Goal: Find specific page/section: Find specific page/section

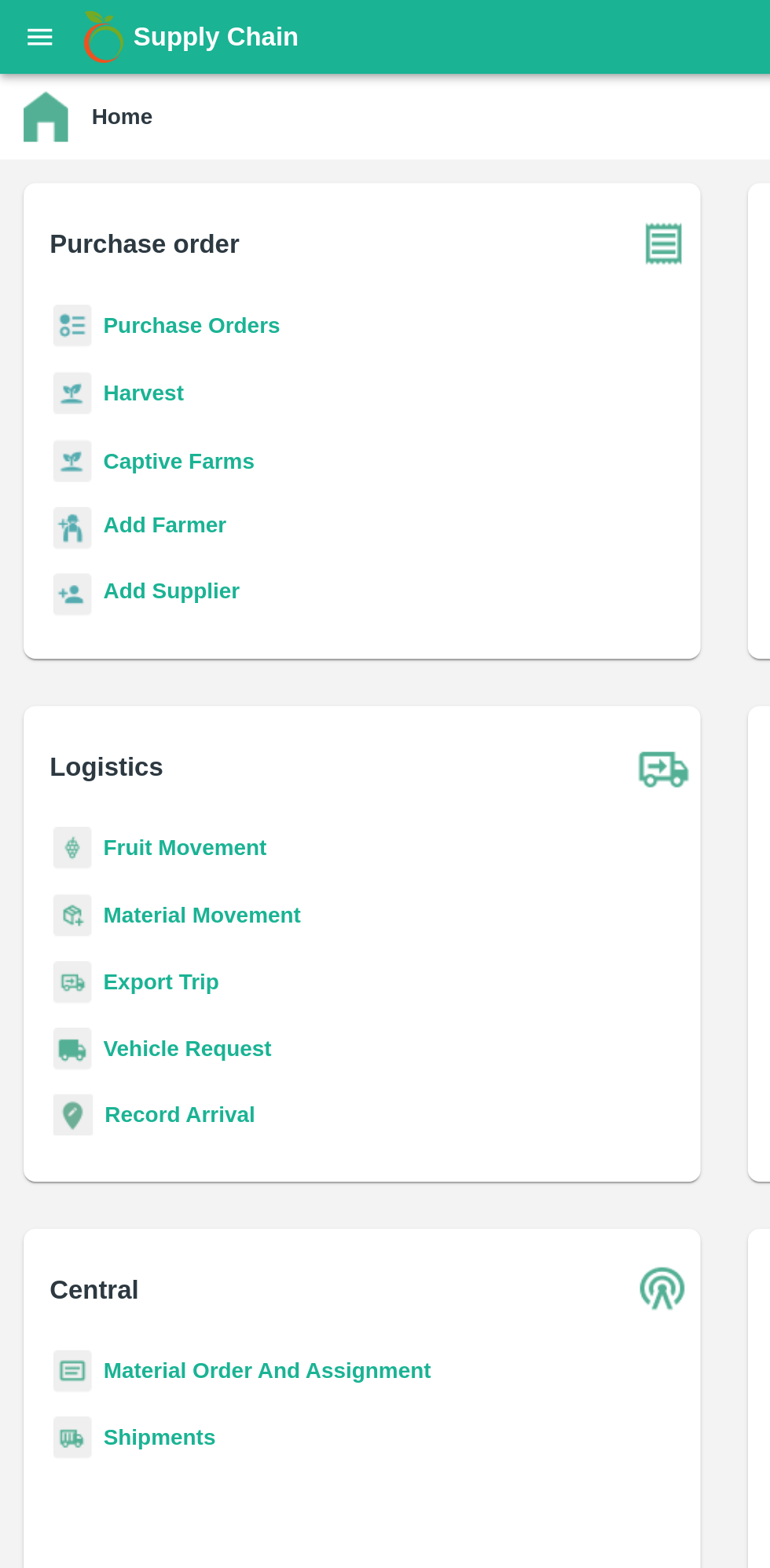
click at [18, 29] on button "open drawer" at bounding box center [21, 20] width 36 height 36
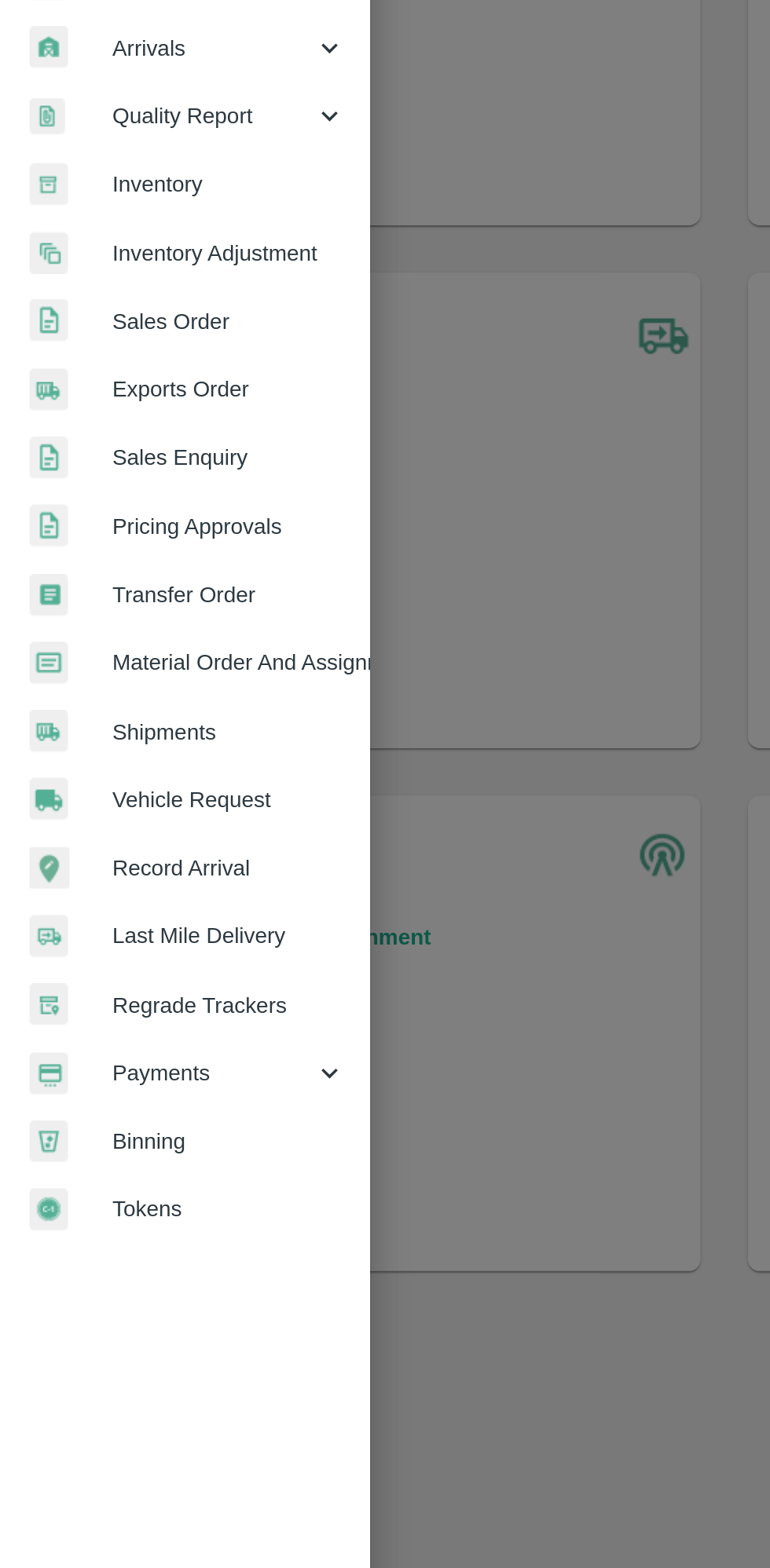
click at [163, 801] on span "Payments" at bounding box center [113, 801] width 107 height 17
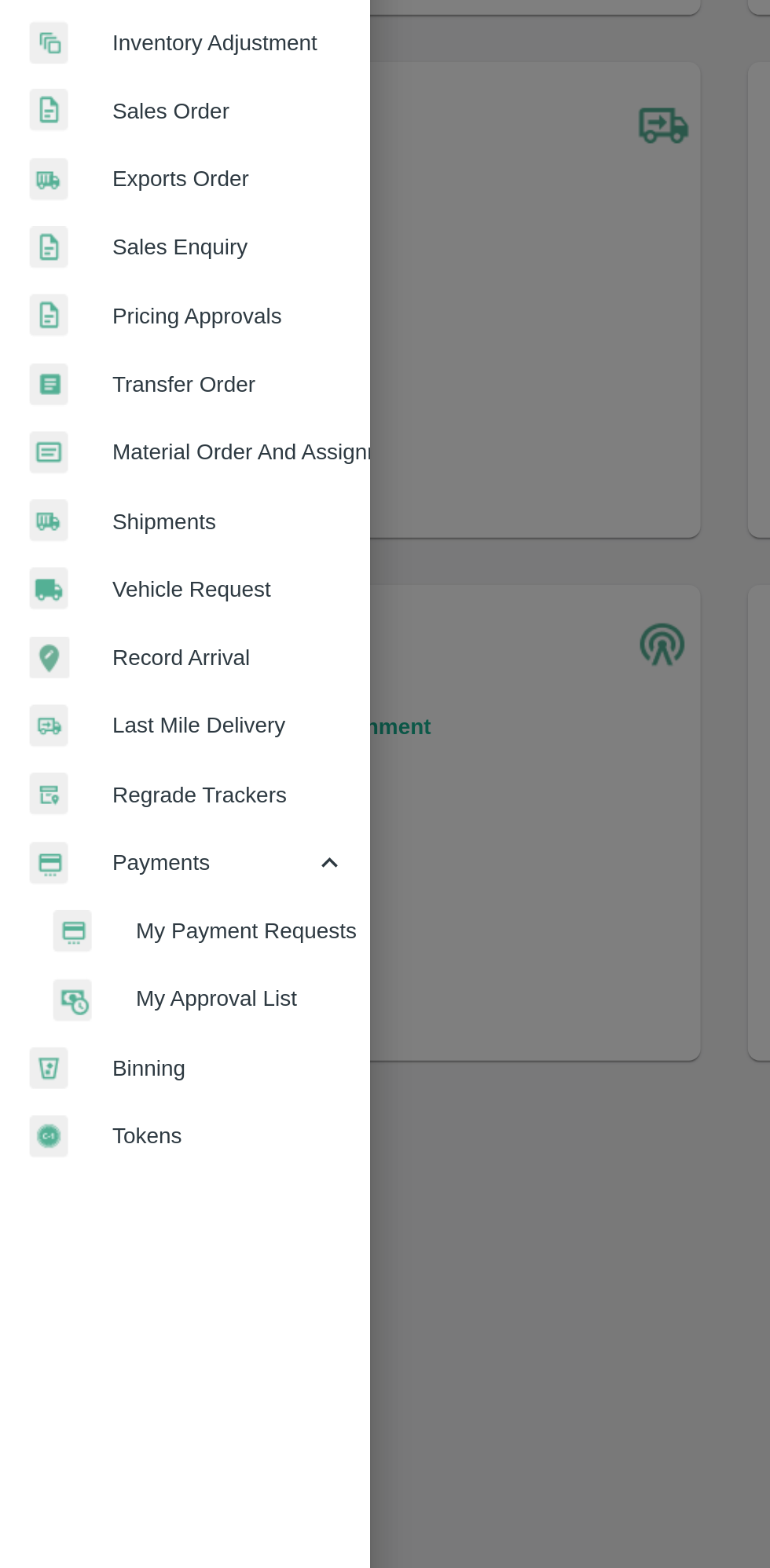
click at [81, 875] on span "My Approval List" at bounding box center [128, 874] width 112 height 17
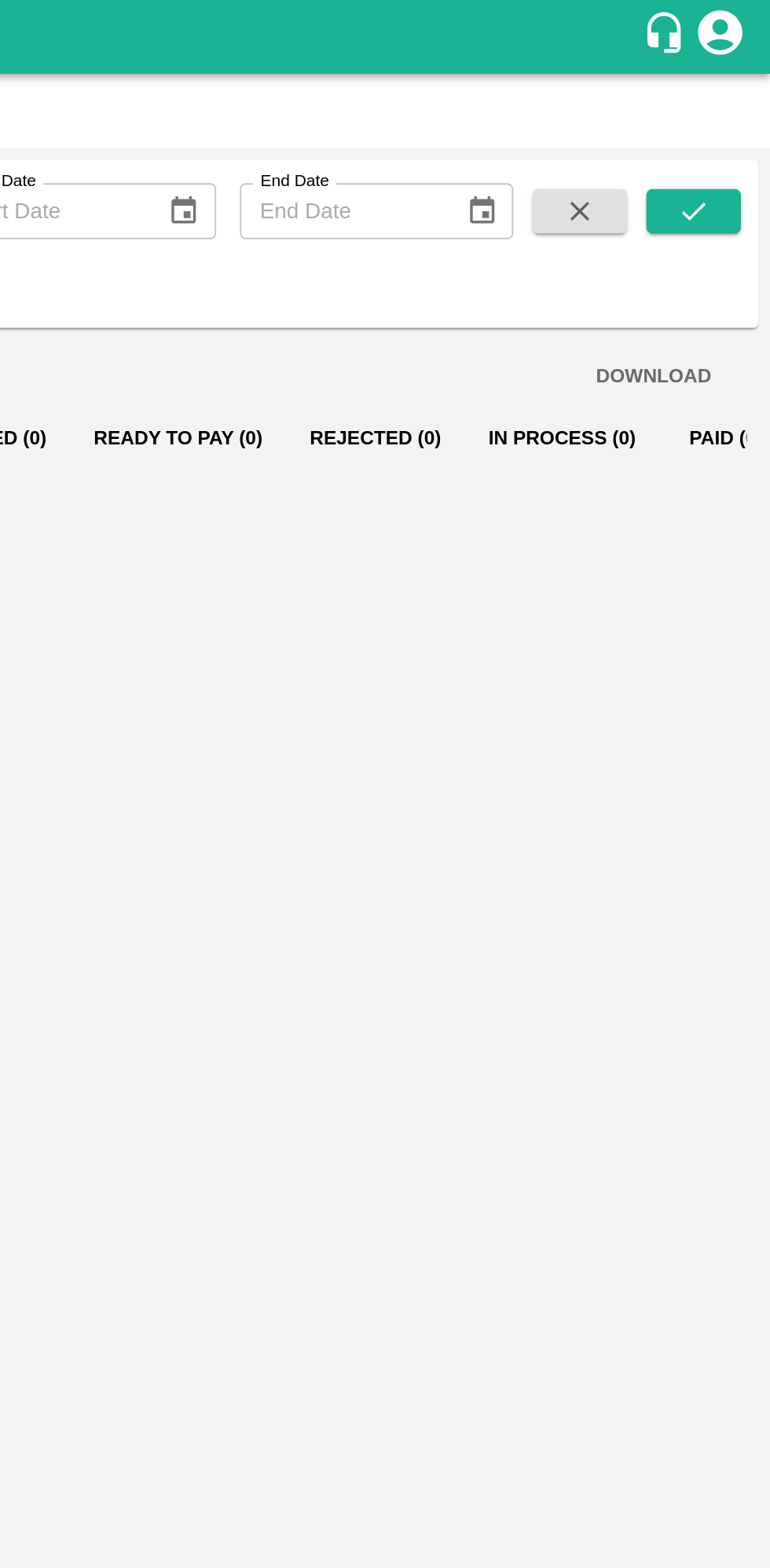
click at [542, 112] on input "End Date" at bounding box center [542, 113] width 108 height 30
type input "DD/MM/YYYY"
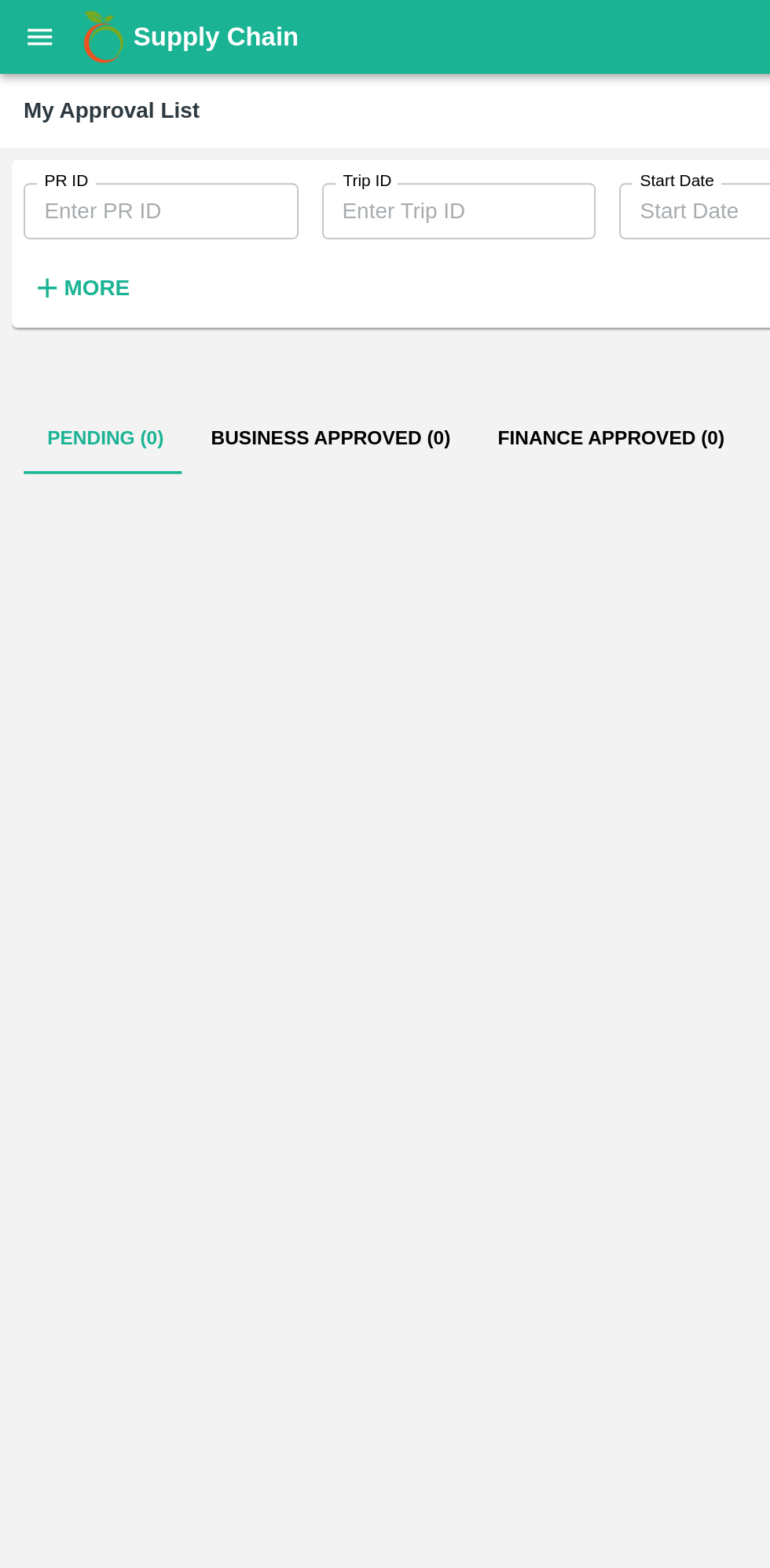
click at [33, 140] on button "More" at bounding box center [43, 153] width 60 height 27
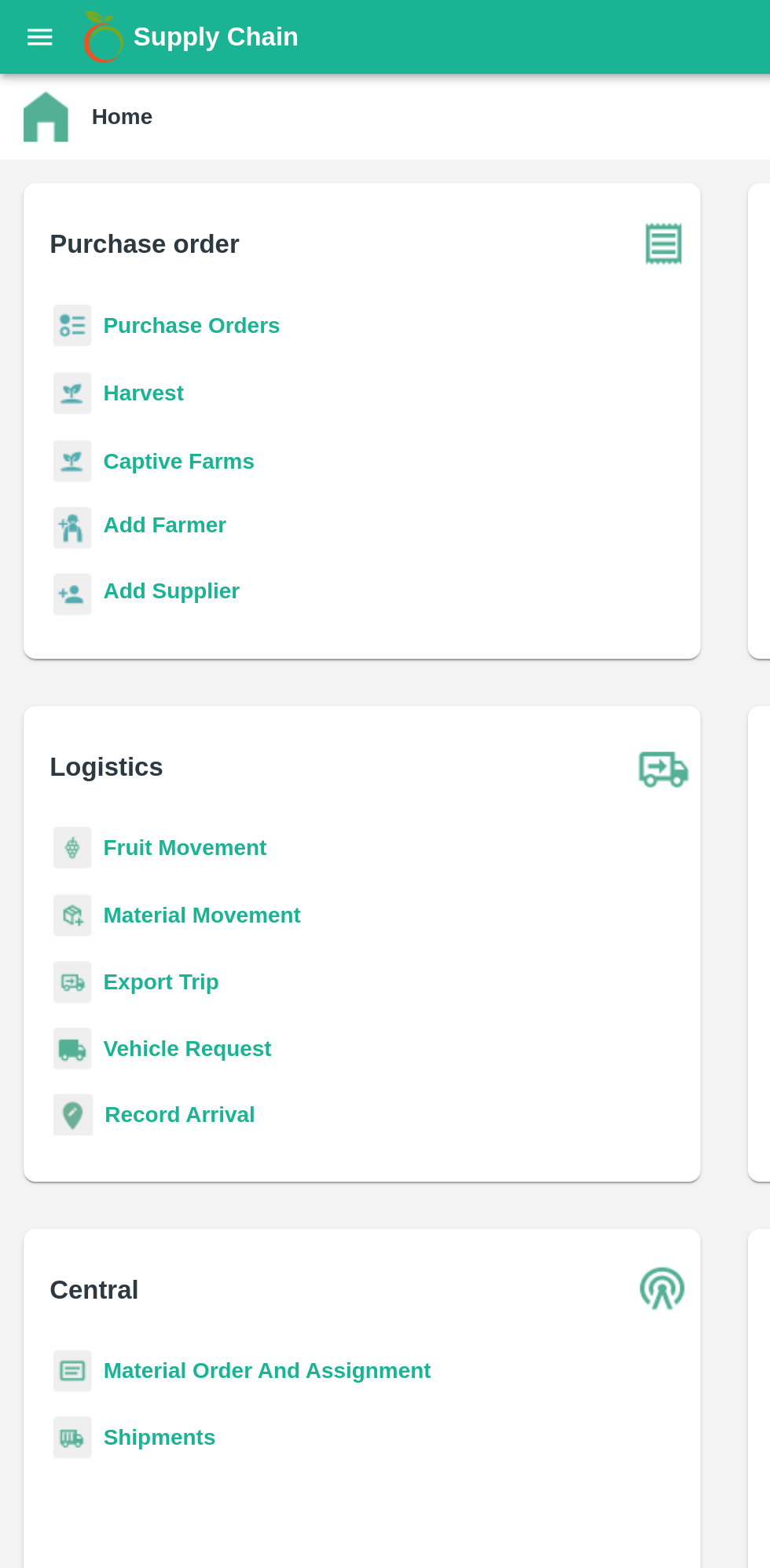
click at [21, 25] on icon "open drawer" at bounding box center [21, 20] width 17 height 17
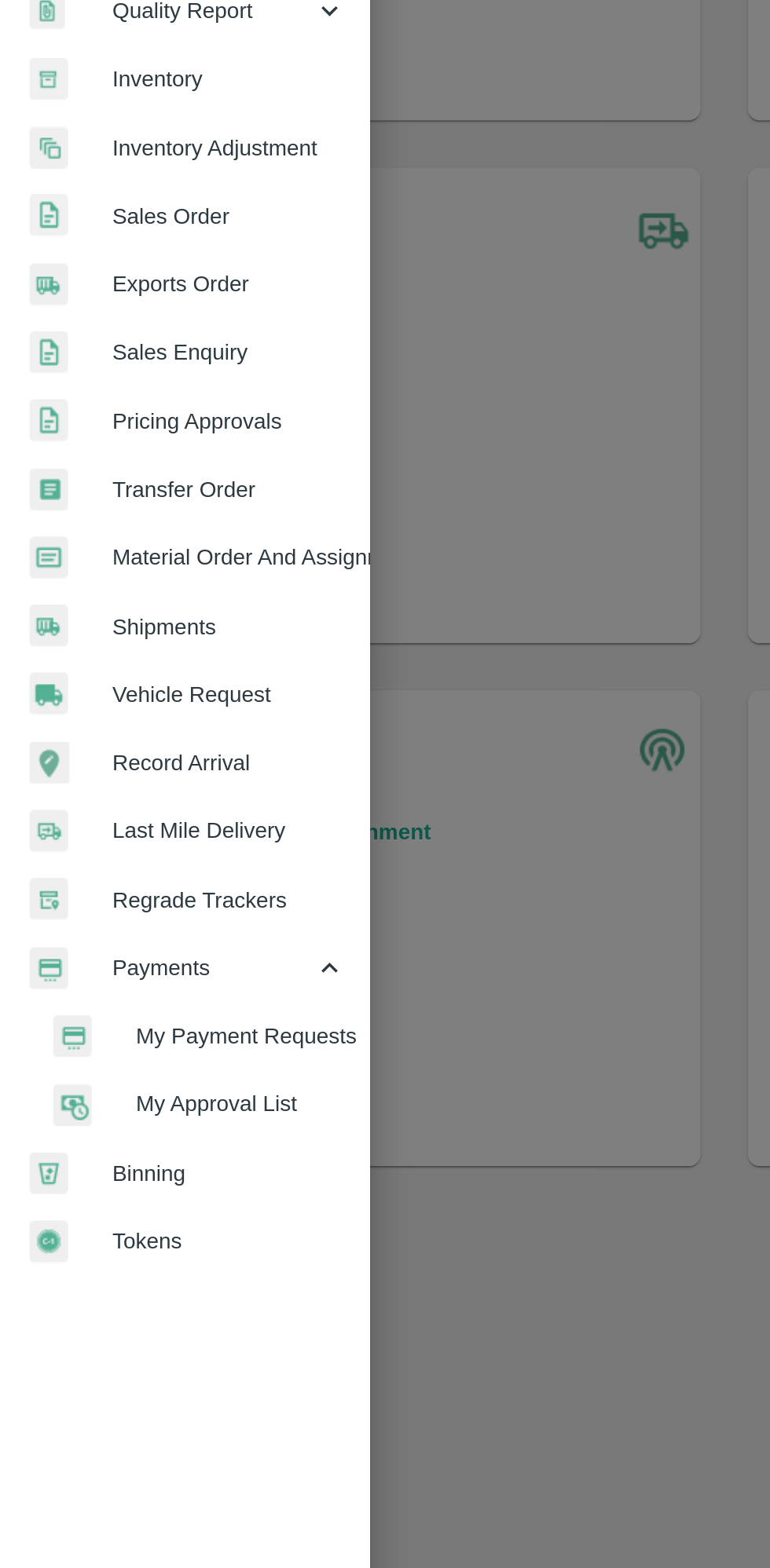
click at [92, 834] on span "My Payment Requests" at bounding box center [128, 837] width 112 height 17
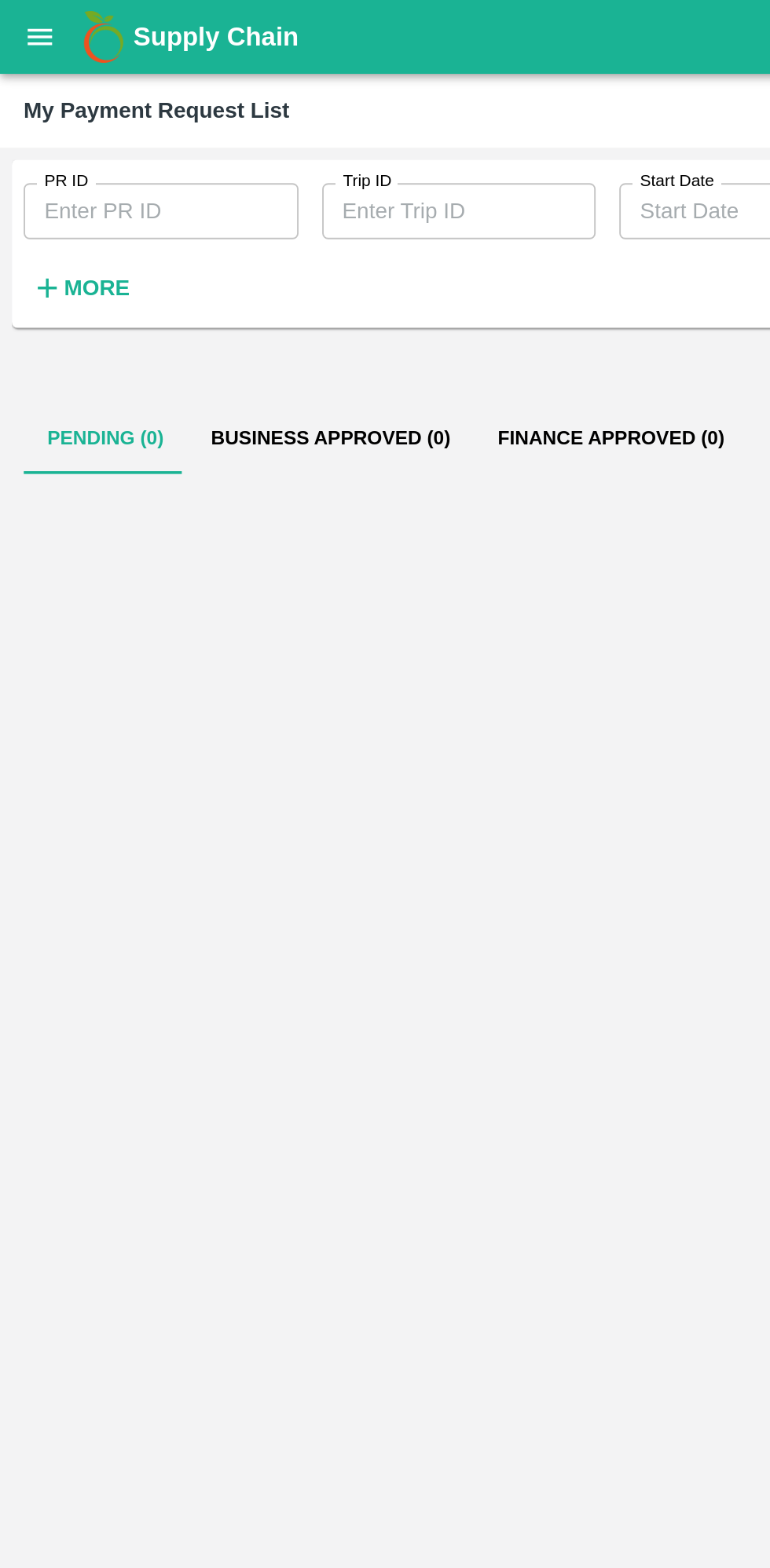
click at [29, 145] on icon "button" at bounding box center [25, 153] width 17 height 17
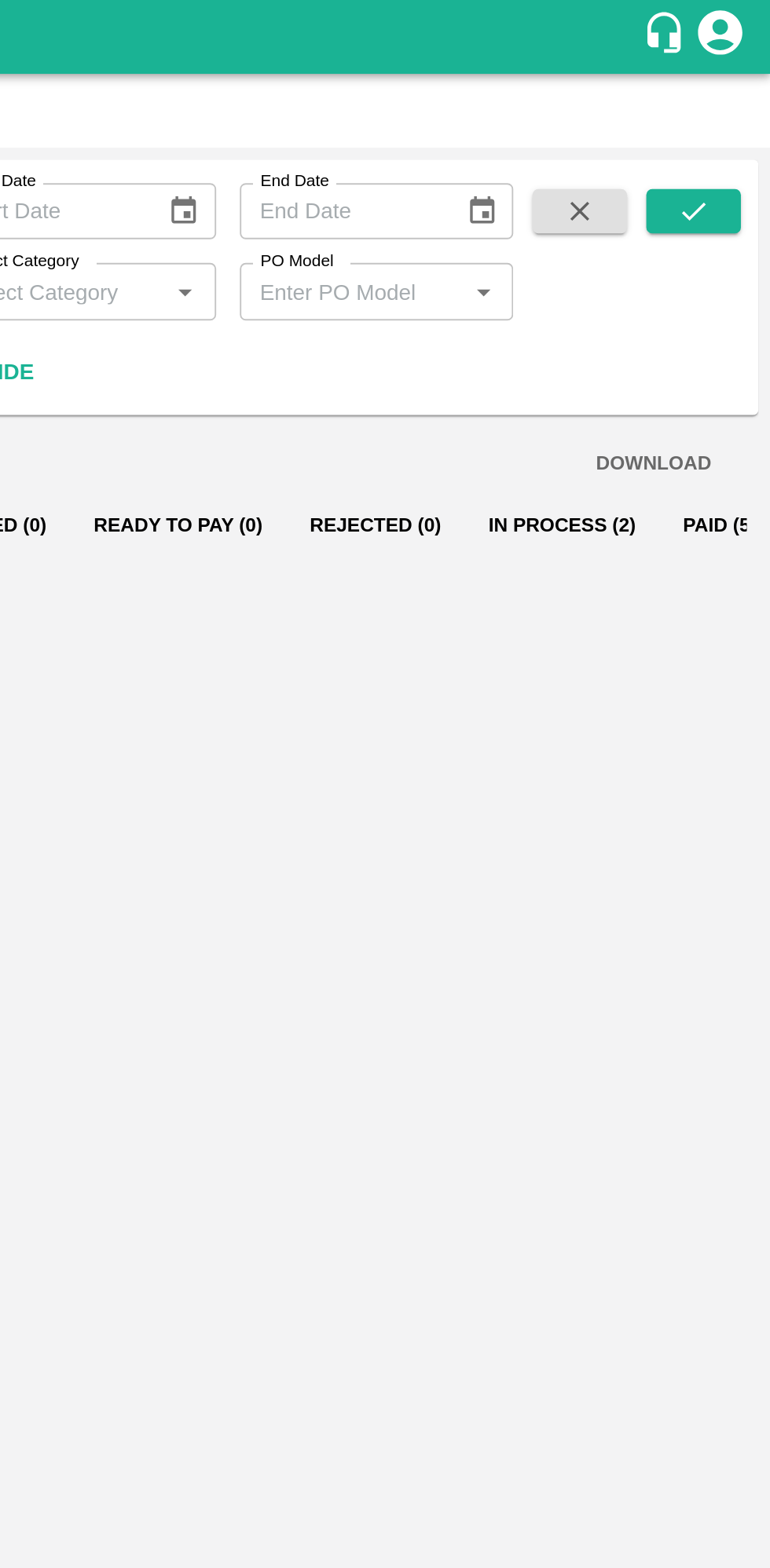
click at [630, 281] on button "In Process (2)" at bounding box center [659, 280] width 104 height 38
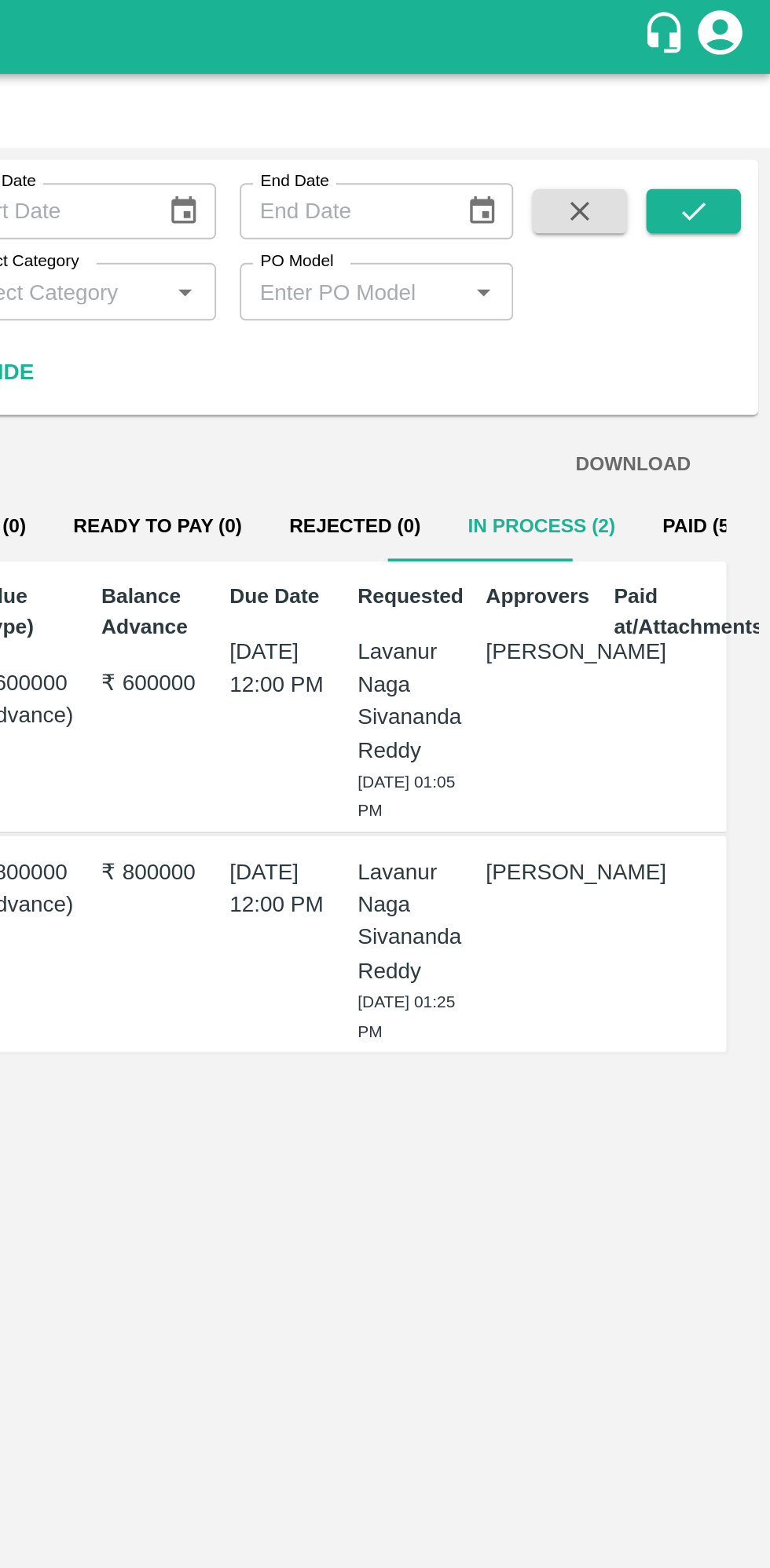
click at [703, 272] on button "Paid (555)" at bounding box center [737, 280] width 75 height 38
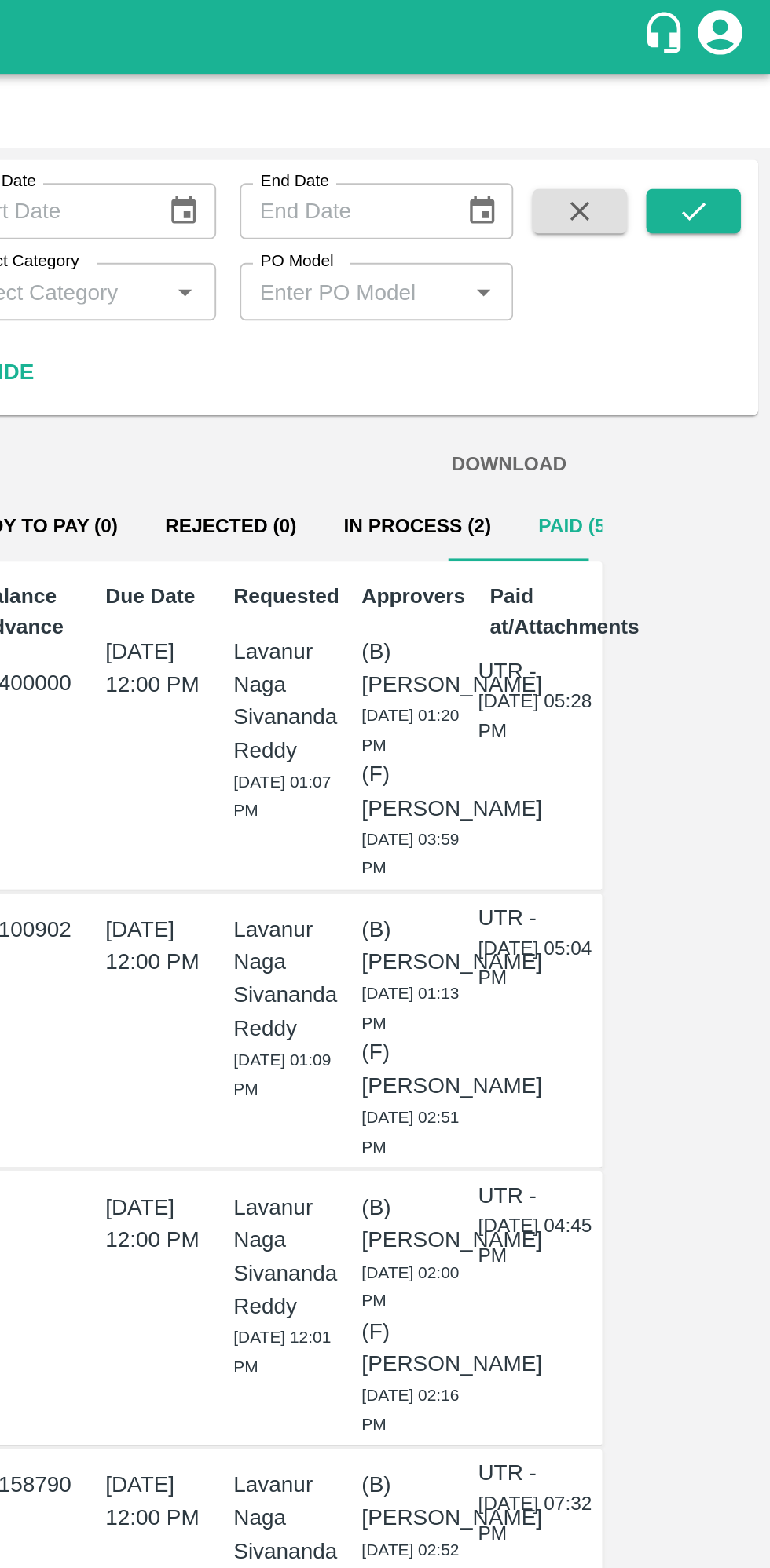
click at [538, 285] on button "In Process (2)" at bounding box center [582, 280] width 104 height 38
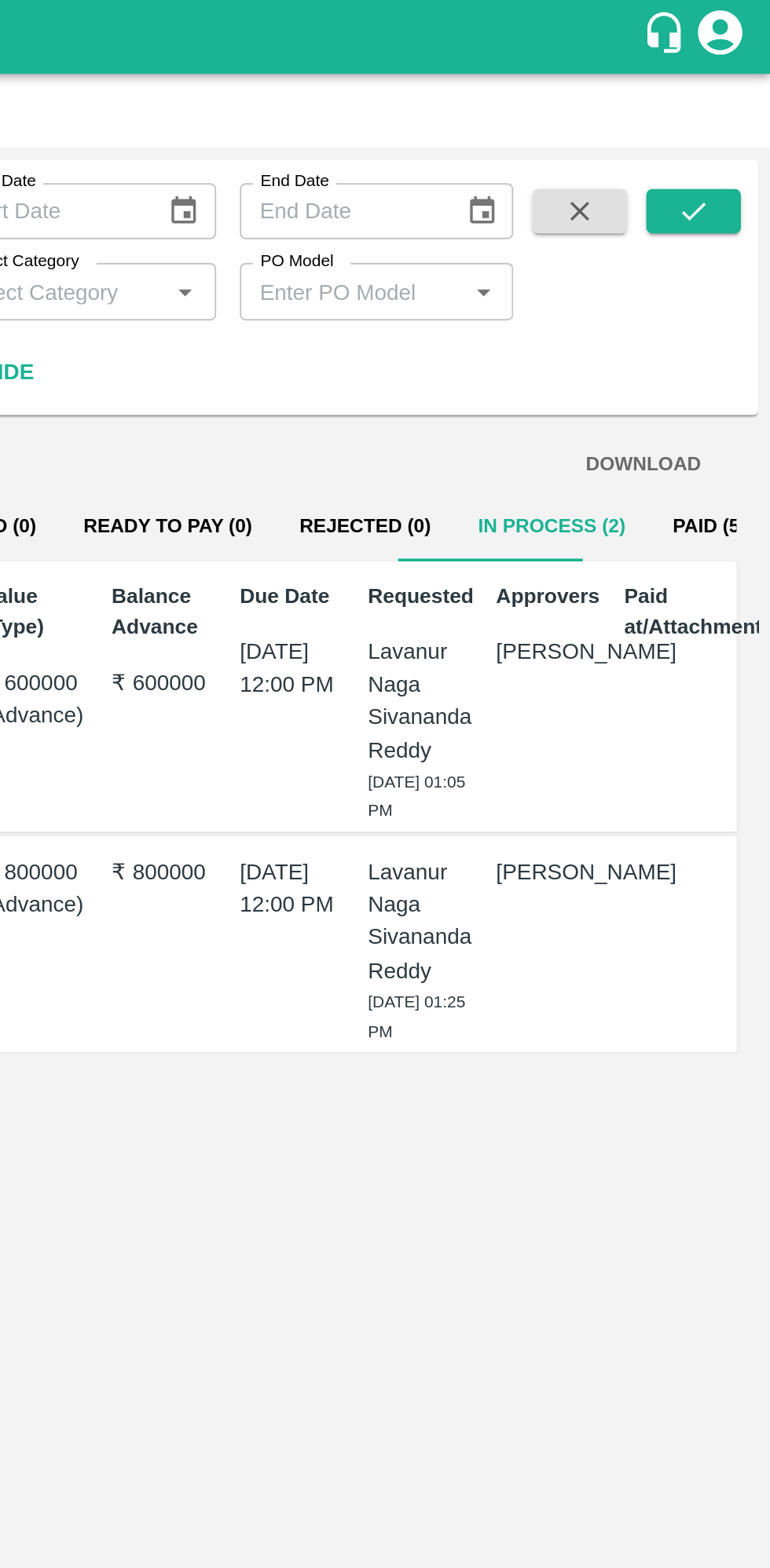
scroll to position [0, 5]
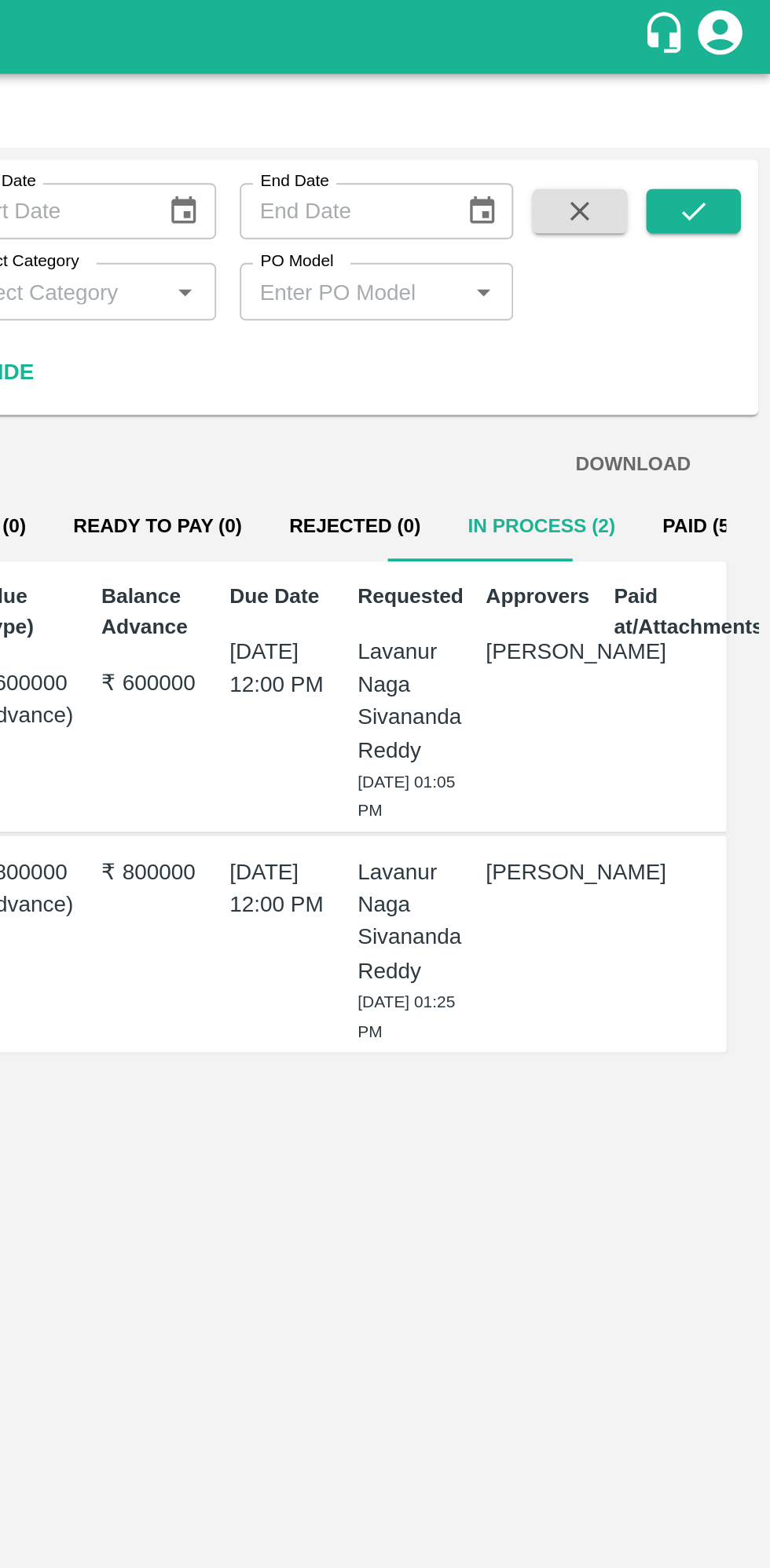
click at [665, 392] on div "Approvers Mukul Chaudhari" at bounding box center [643, 369] width 62 height 136
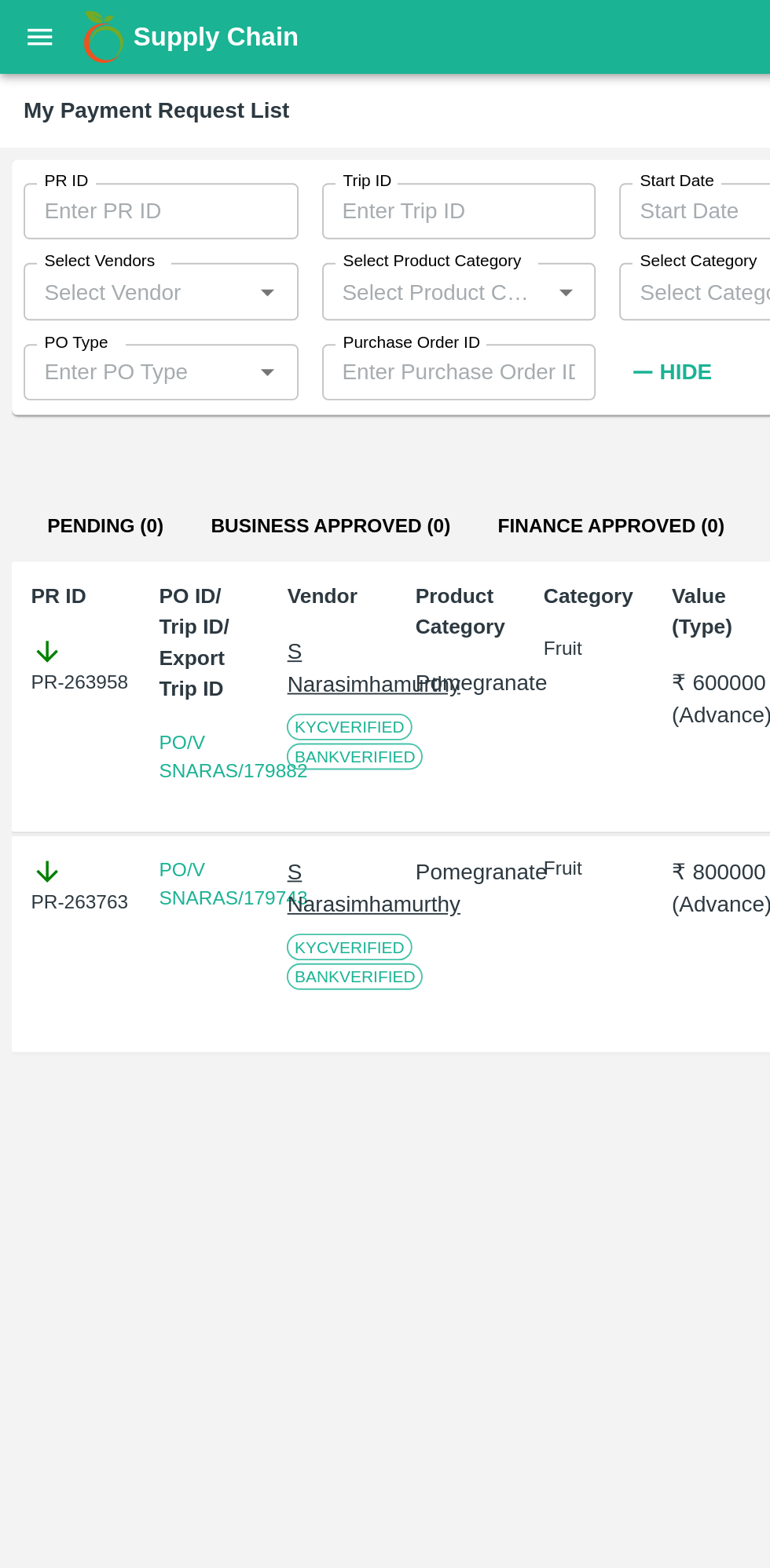
click at [24, 12] on icon "open drawer" at bounding box center [21, 20] width 17 height 17
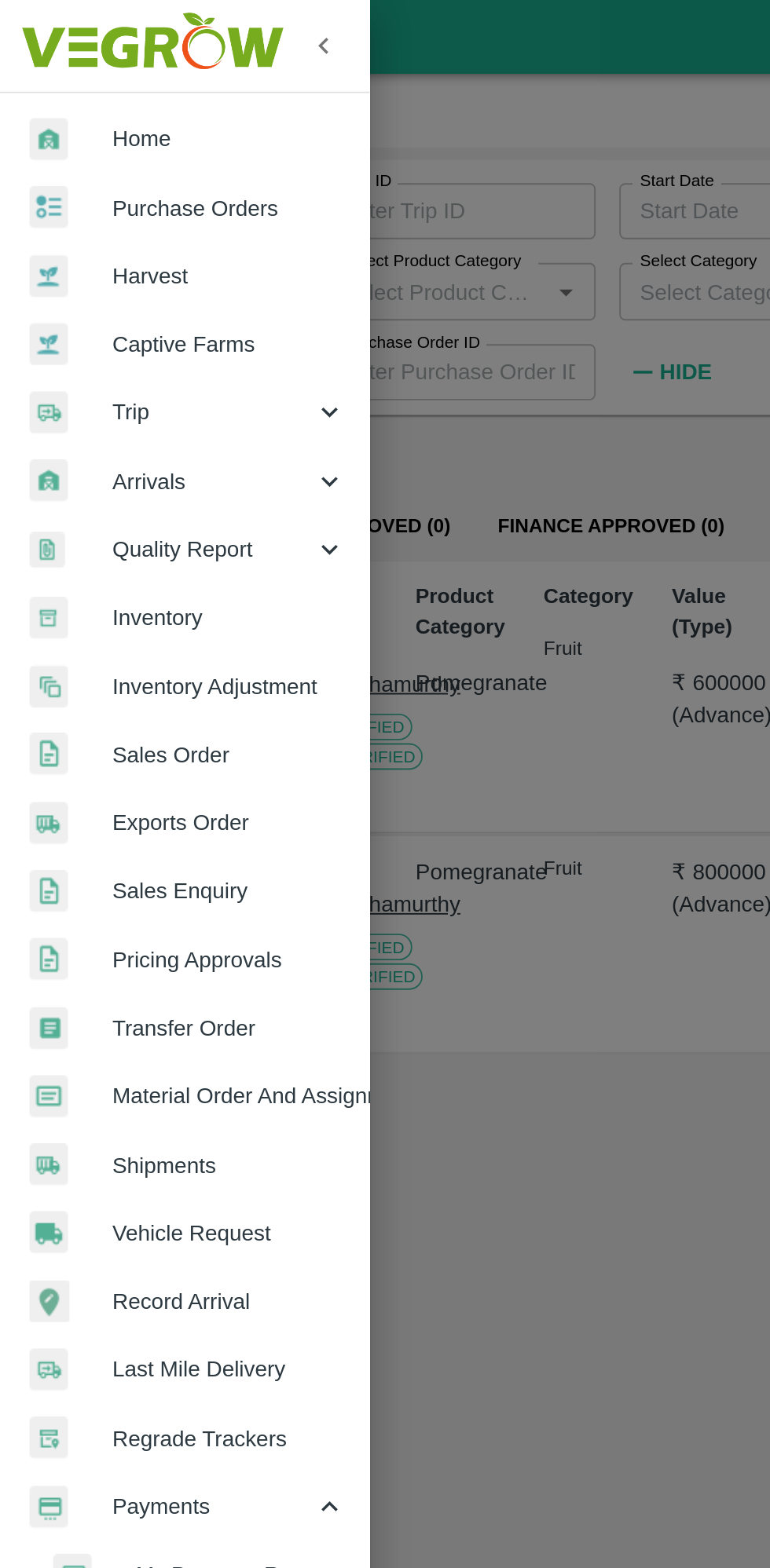
click at [59, 78] on span "Home" at bounding box center [121, 74] width 125 height 17
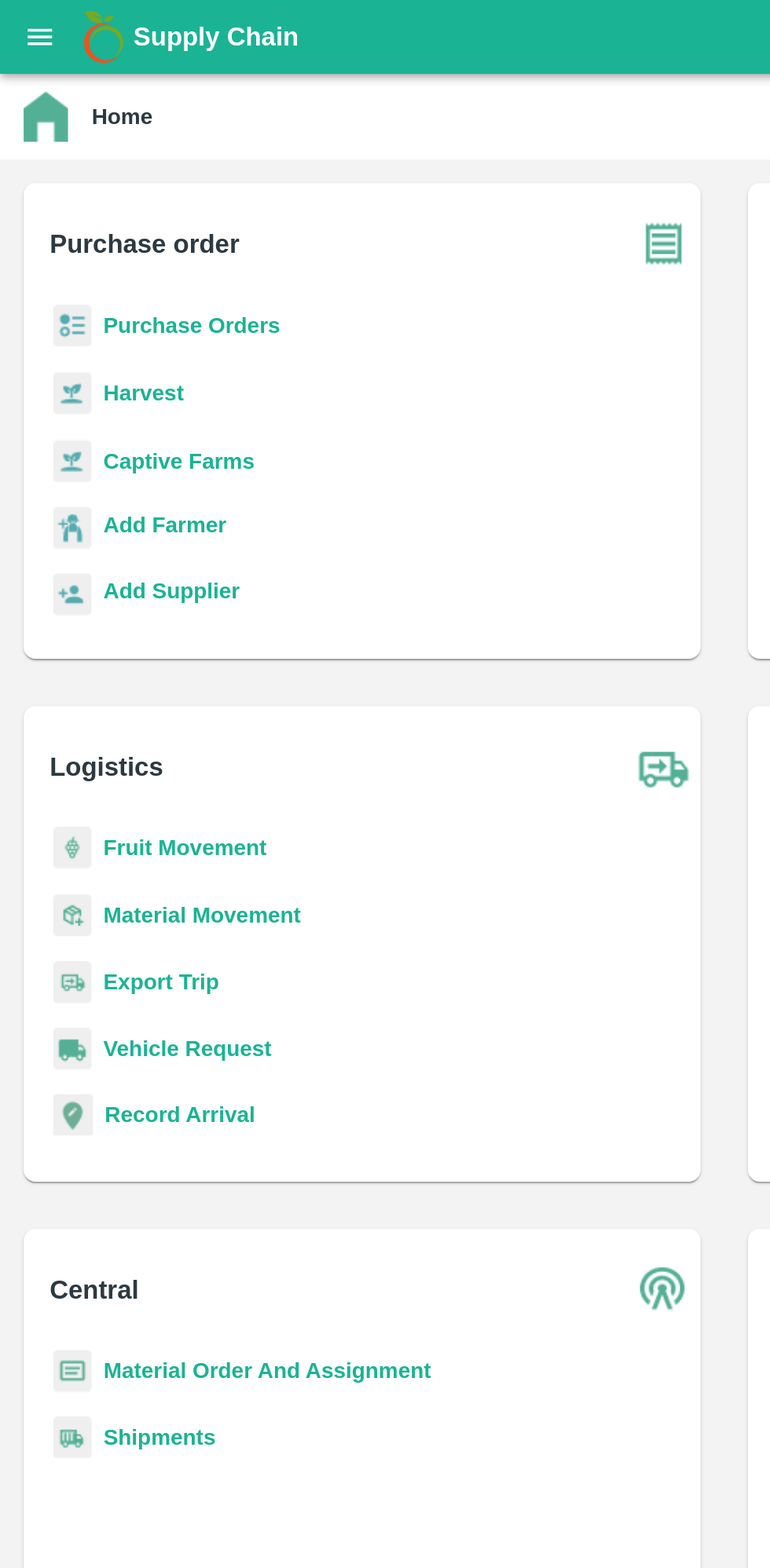
click at [61, 172] on b "Purchase Orders" at bounding box center [102, 173] width 94 height 13
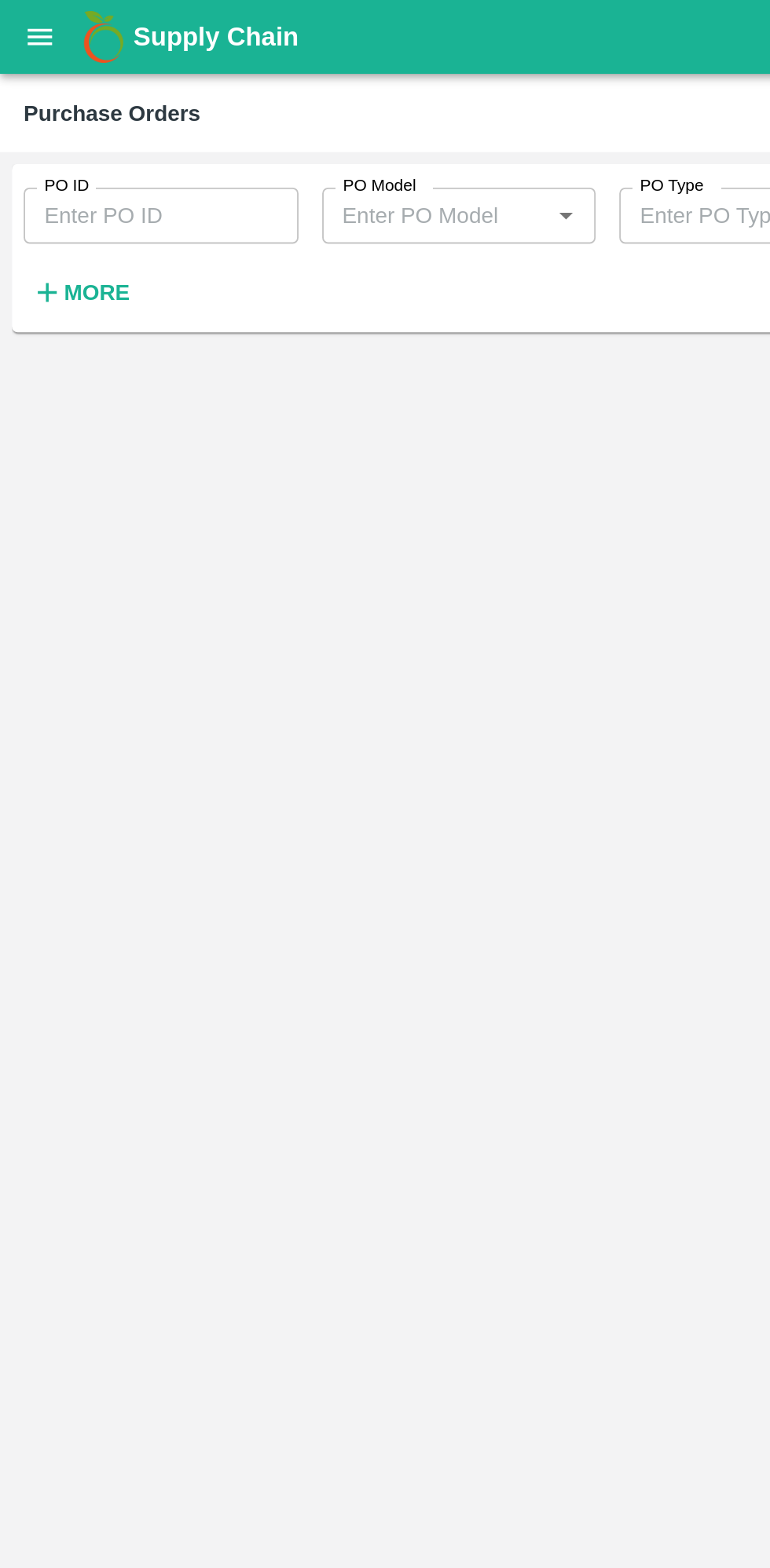
click at [25, 155] on icon "button" at bounding box center [25, 155] width 10 height 10
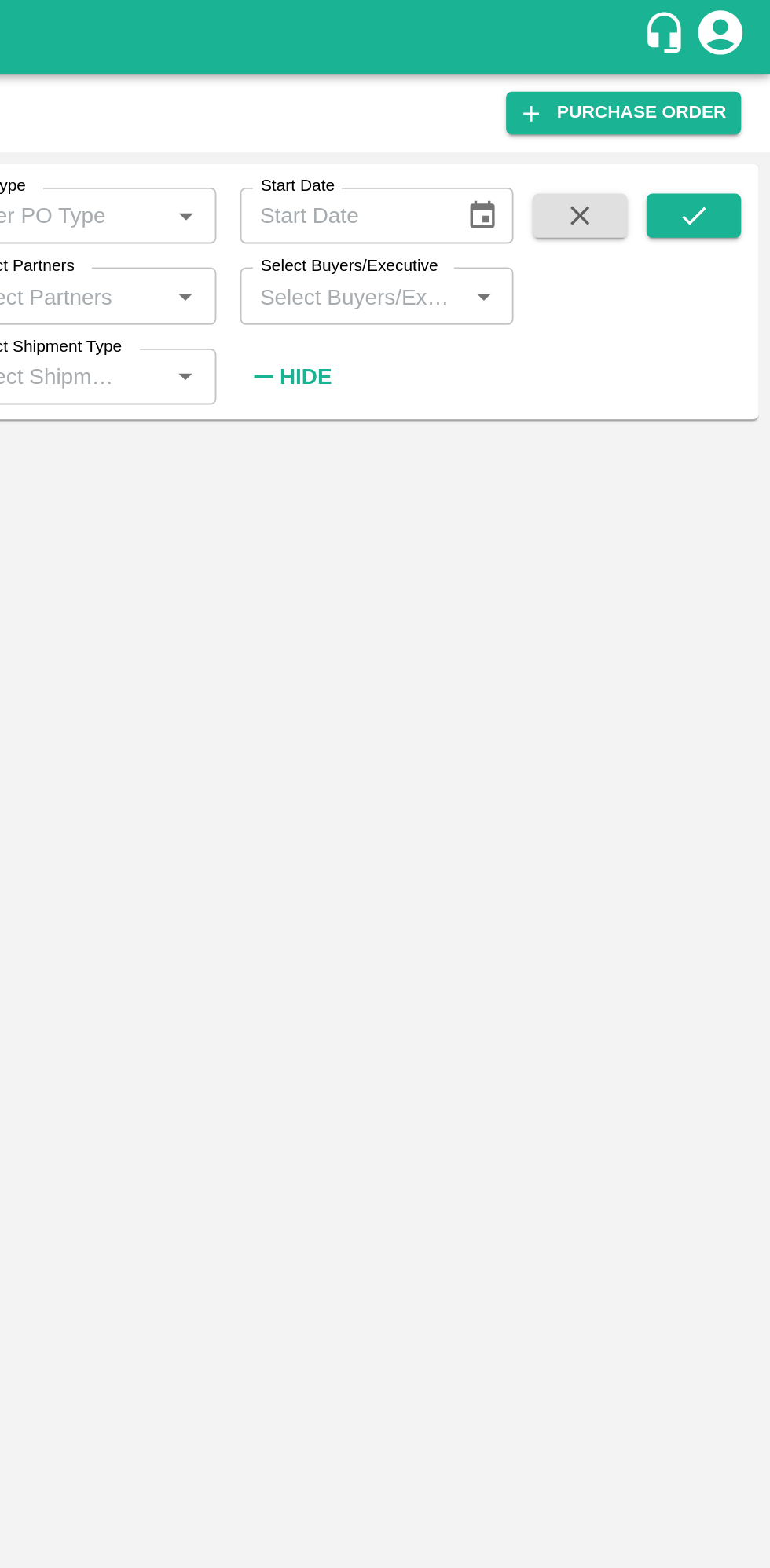
click at [617, 157] on icon "Open" at bounding box center [617, 158] width 7 height 4
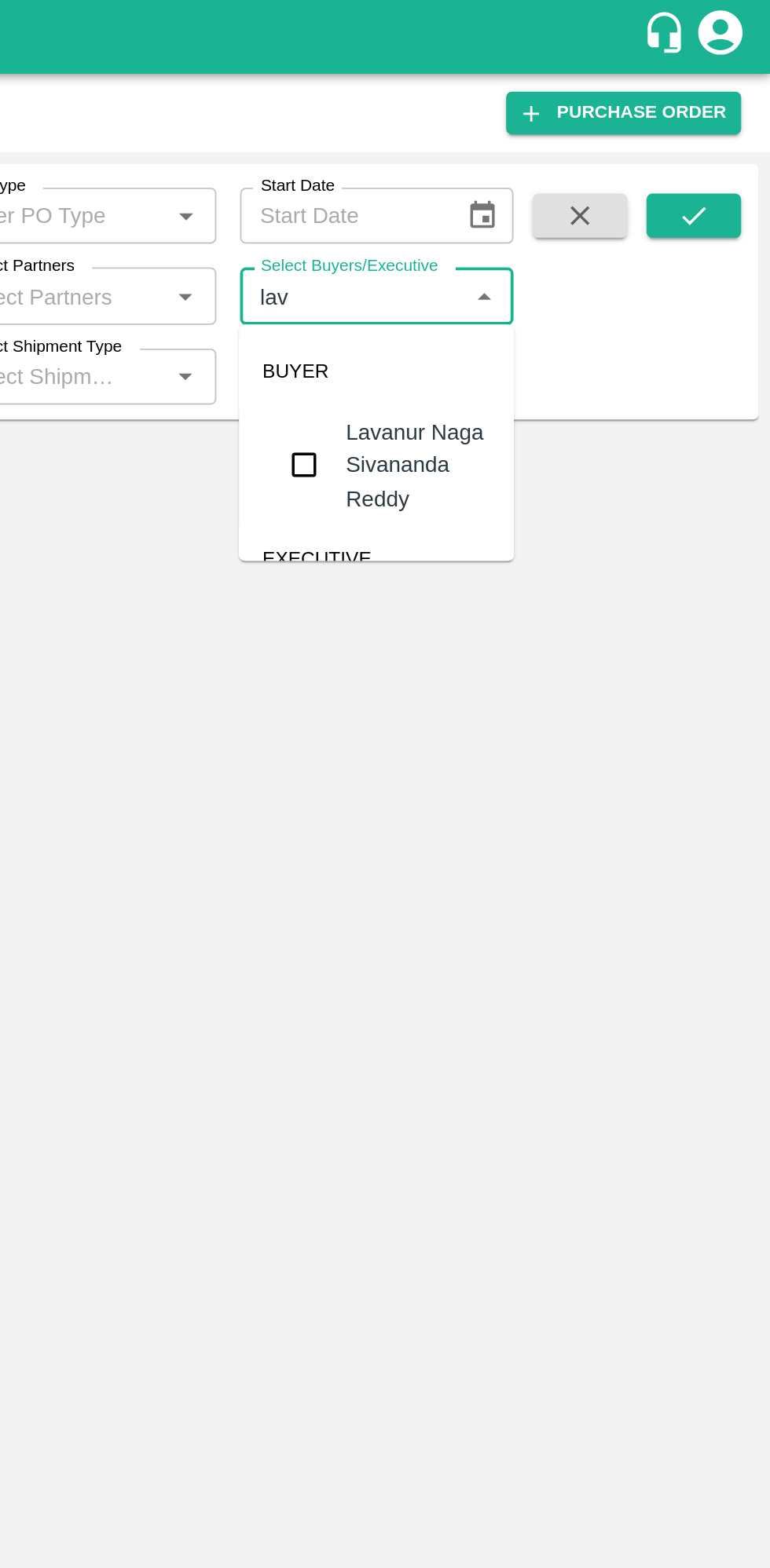
type input "lava"
click at [592, 247] on div "Lavanur Naga Sivananda Reddy" at bounding box center [583, 247] width 77 height 52
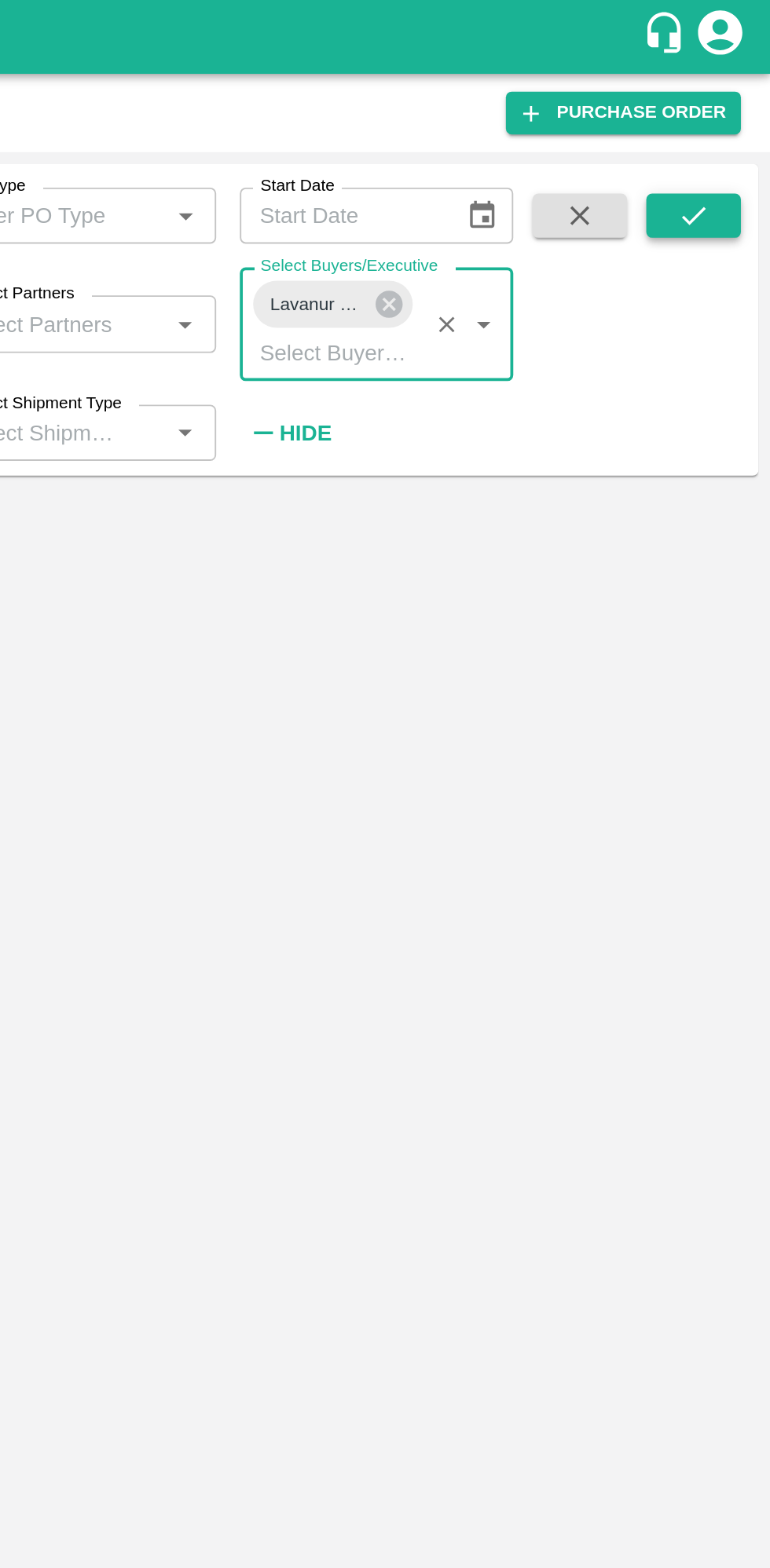
click at [736, 118] on icon "submit" at bounding box center [729, 115] width 17 height 17
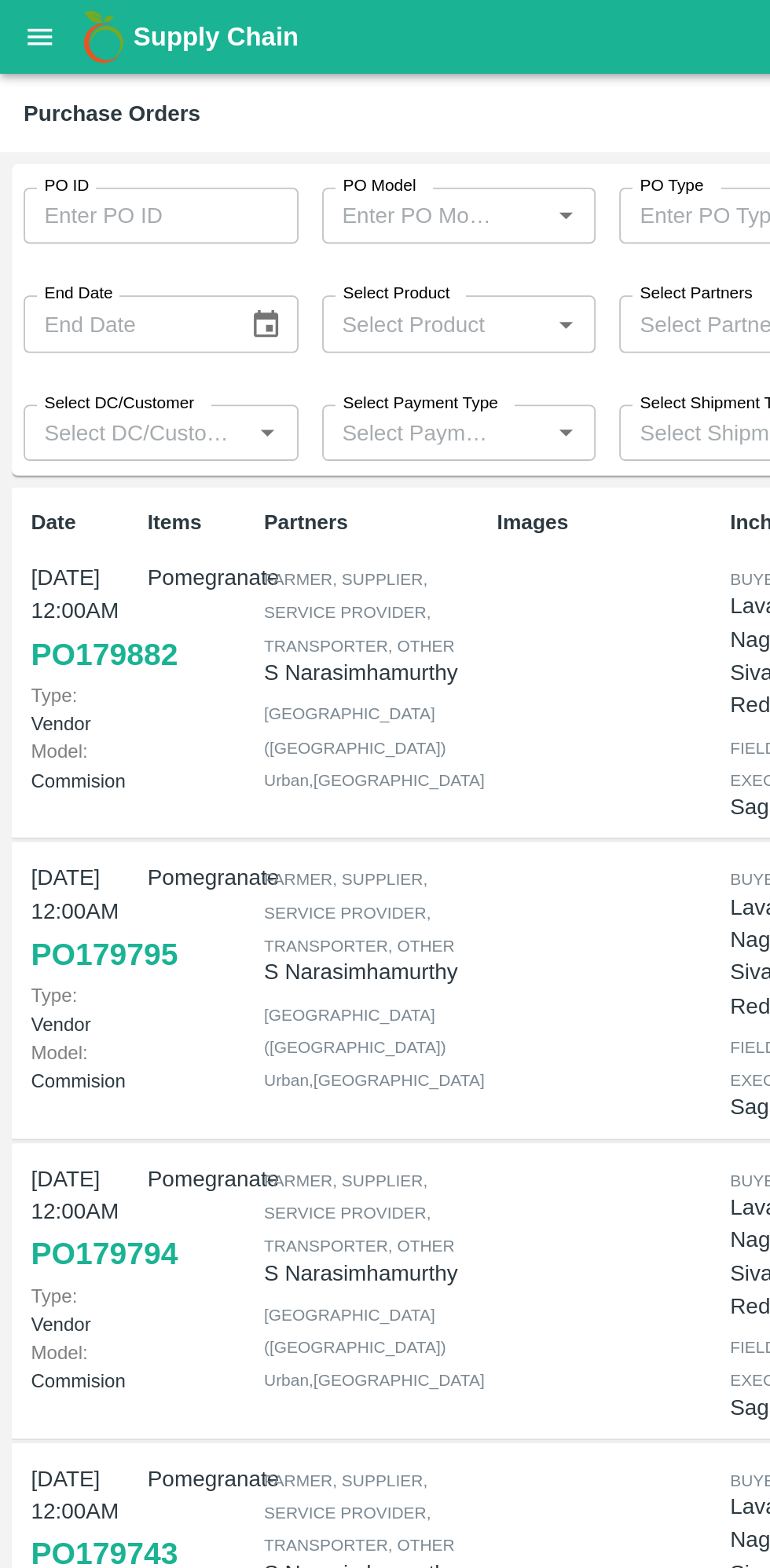
click at [142, 230] on icon "Open" at bounding box center [142, 230] width 7 height 4
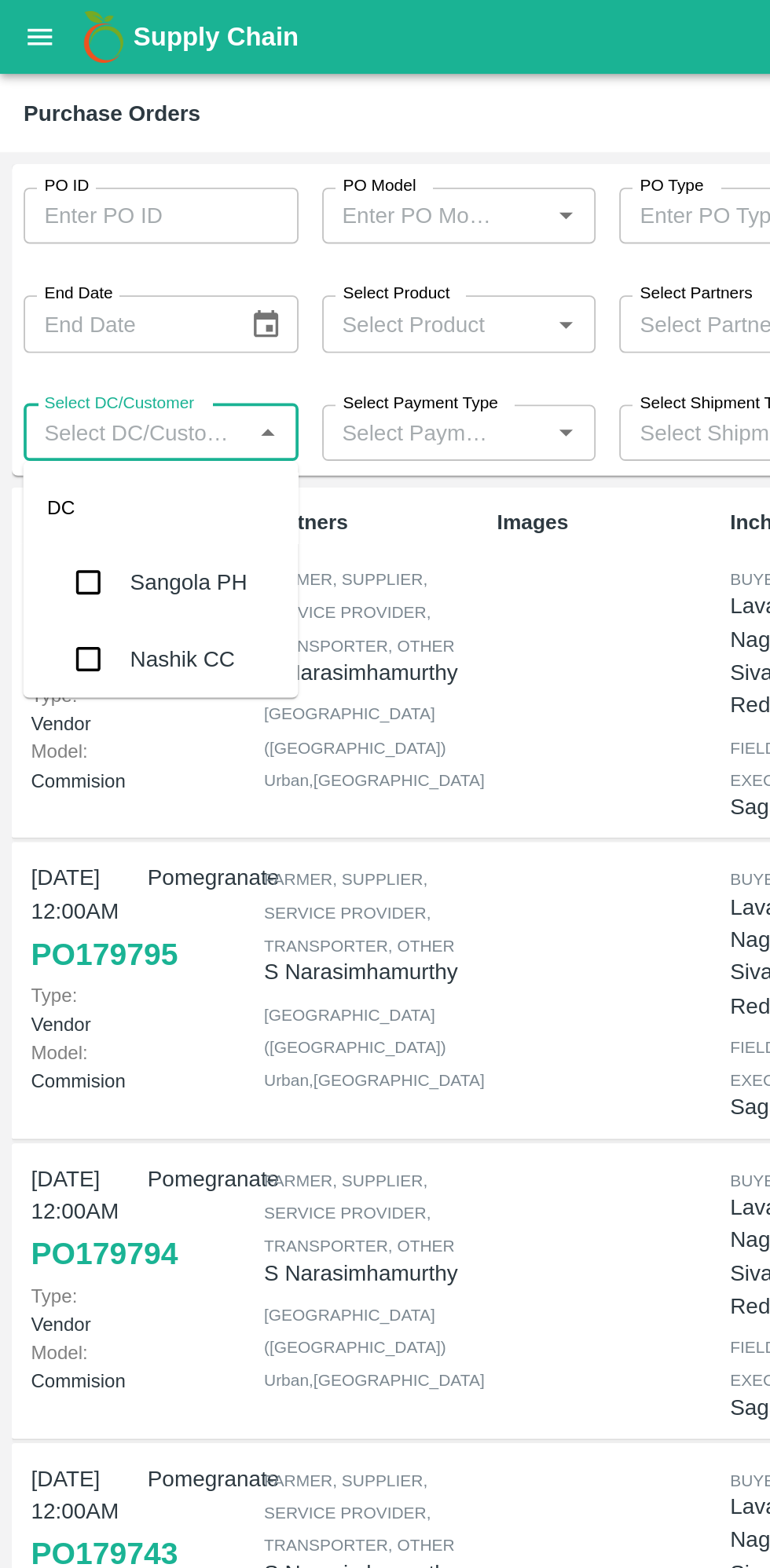
click at [140, 229] on icon "Close" at bounding box center [142, 229] width 7 height 4
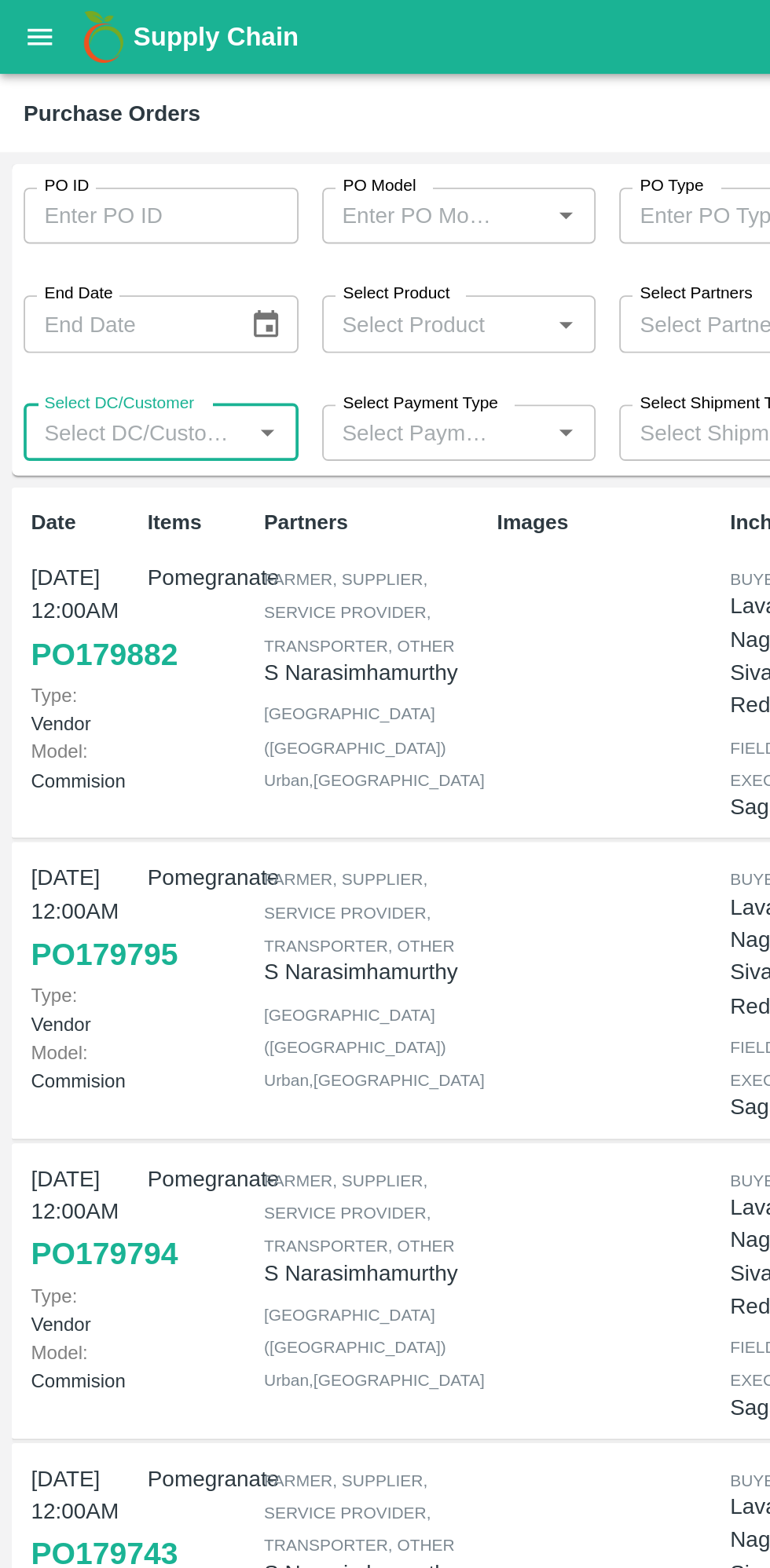
click at [23, 30] on button "open drawer" at bounding box center [21, 20] width 36 height 36
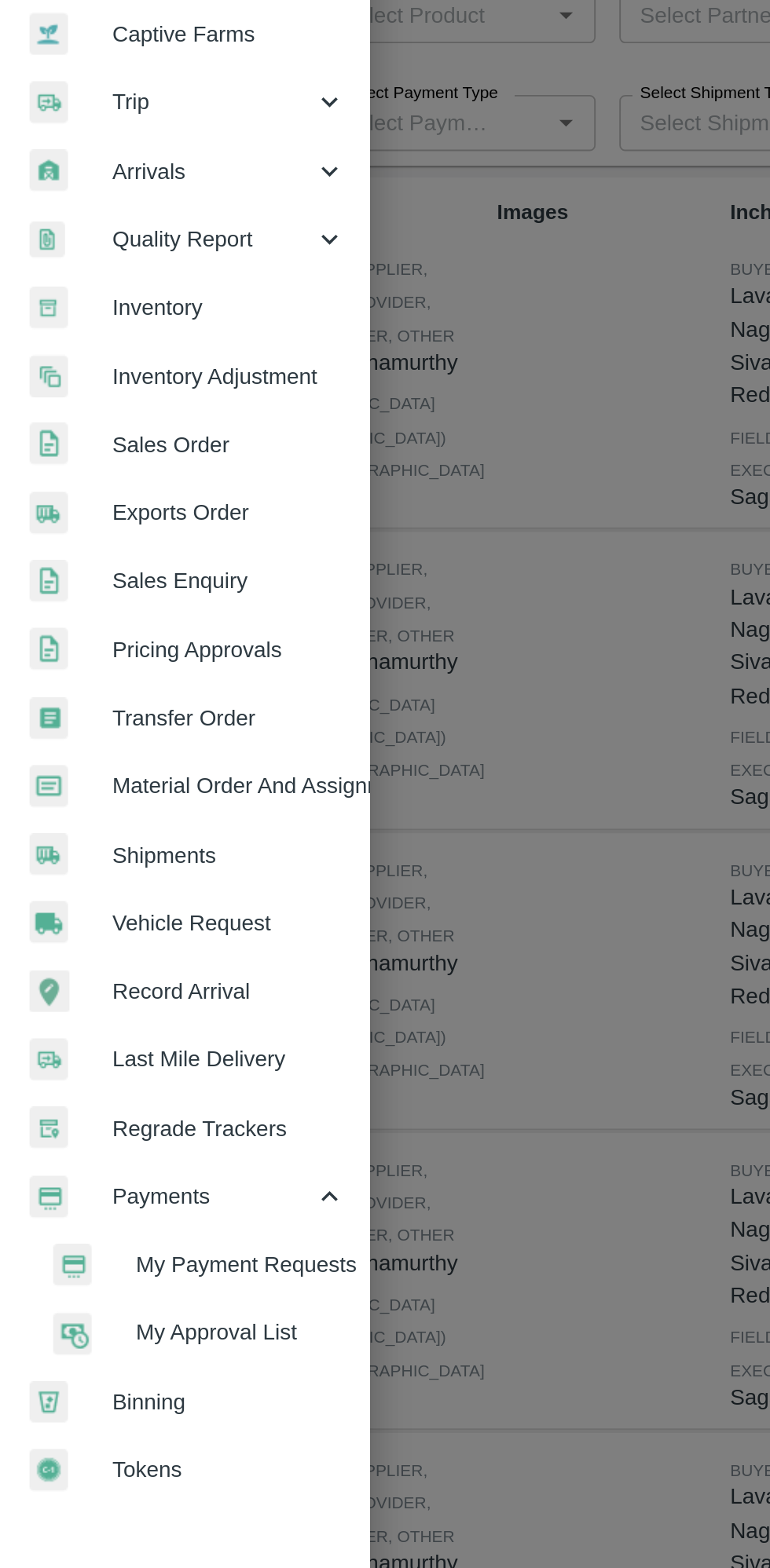
click at [58, 620] on div at bounding box center [37, 619] width 44 height 23
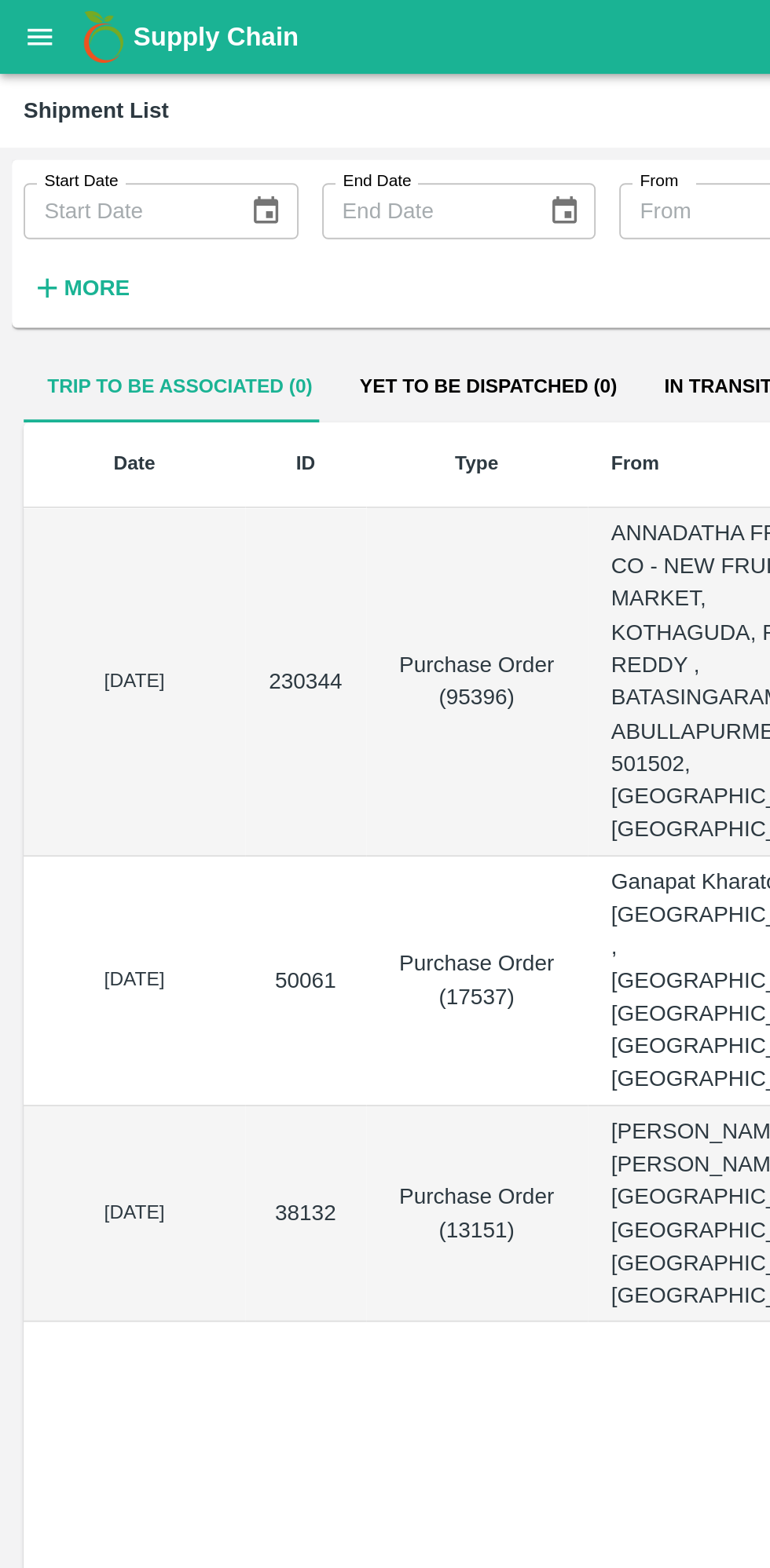
scroll to position [0, 13]
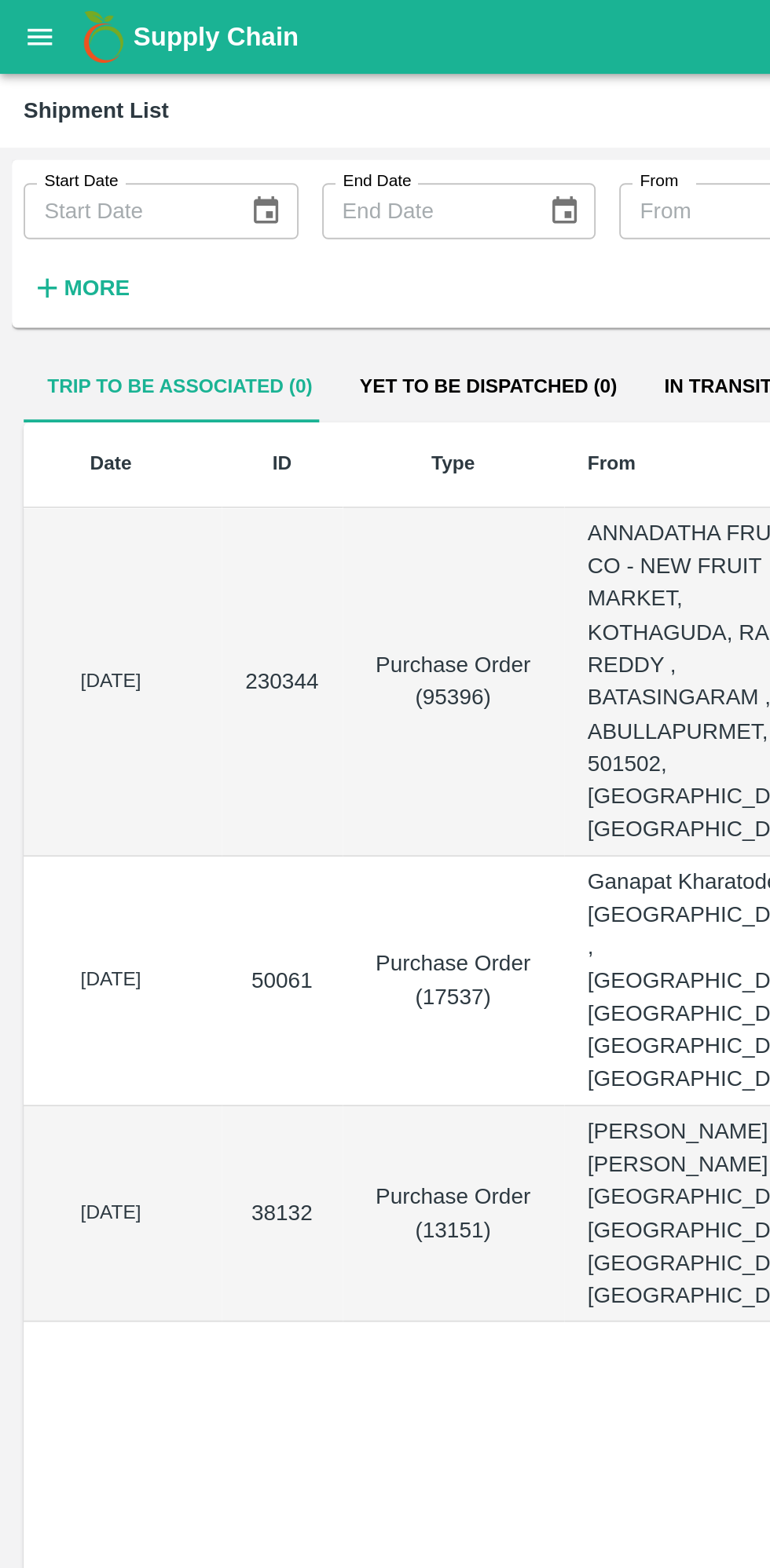
click at [35, 151] on strong "More" at bounding box center [52, 153] width 36 height 13
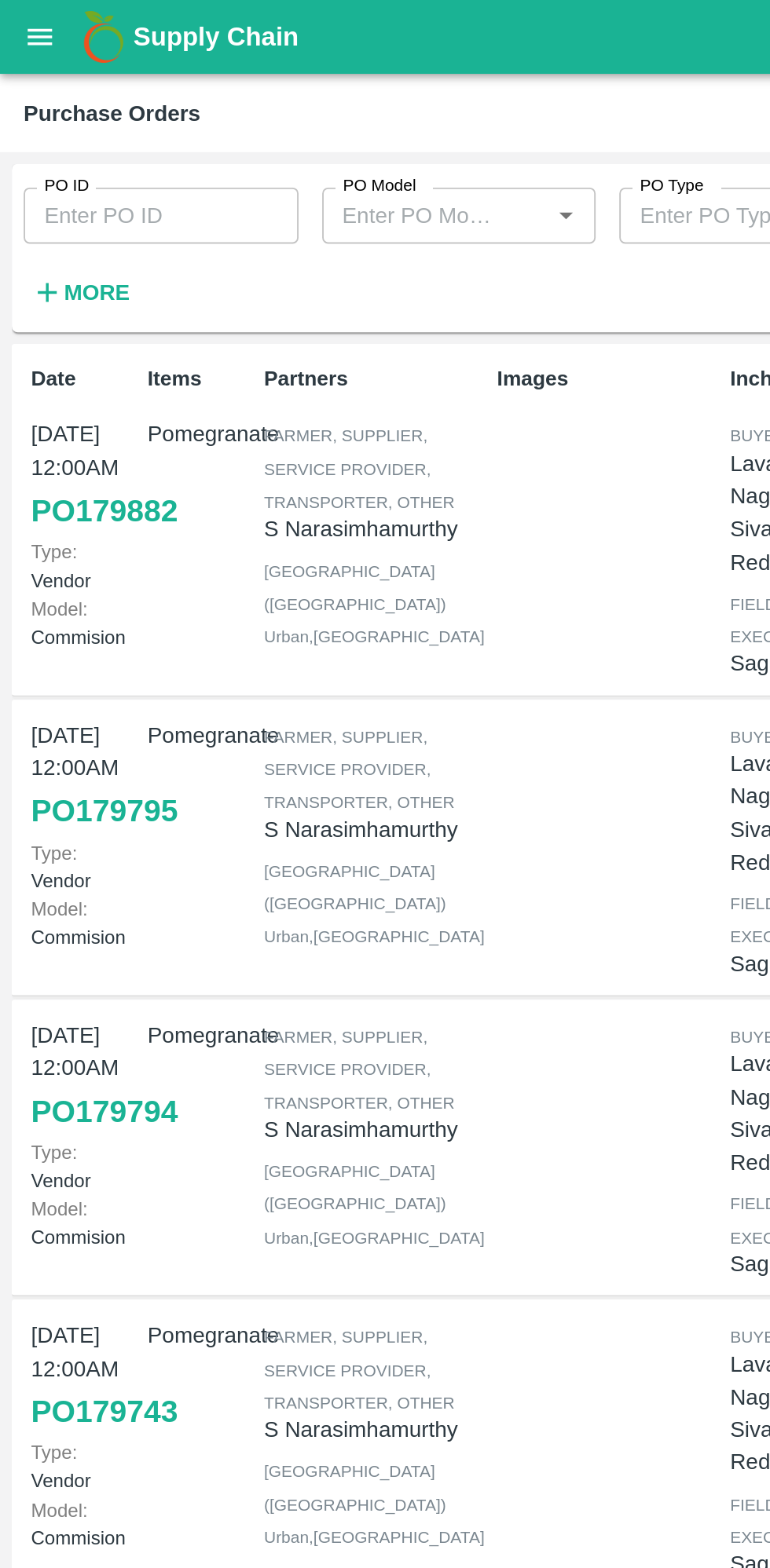
click at [34, 150] on strong "More" at bounding box center [52, 155] width 36 height 13
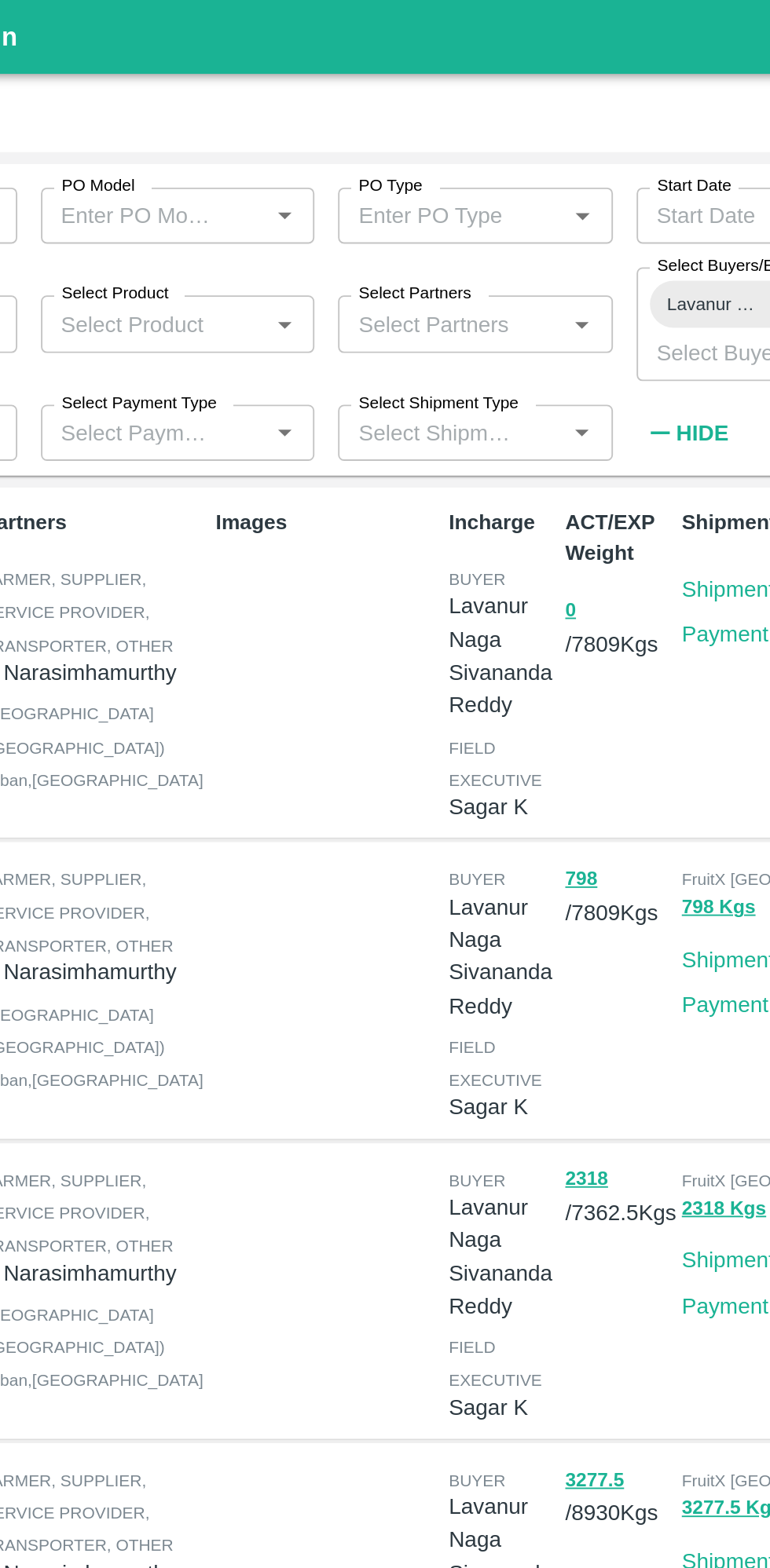
click at [352, 174] on input "Select Partners" at bounding box center [389, 172] width 111 height 21
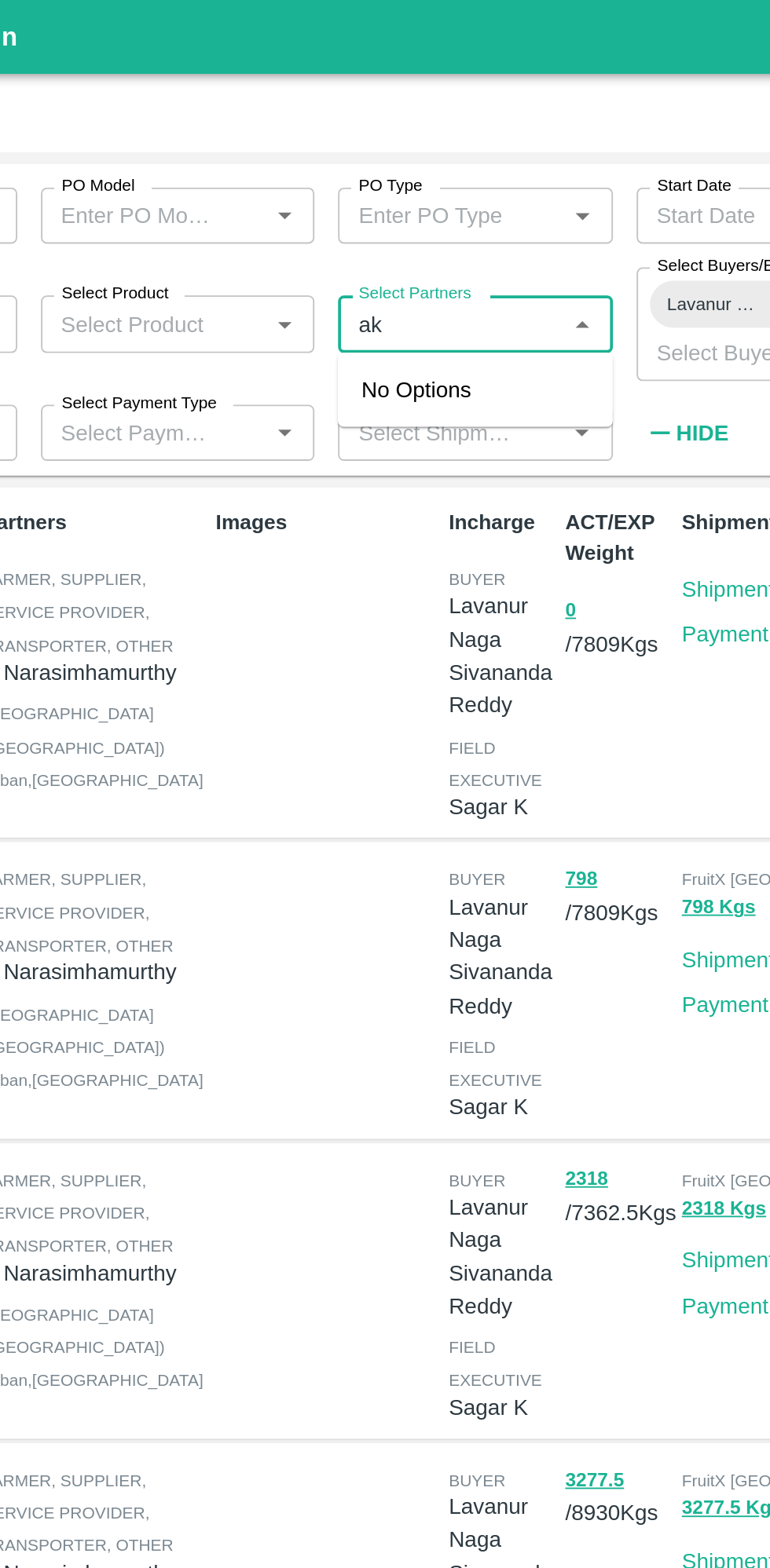
type input "a"
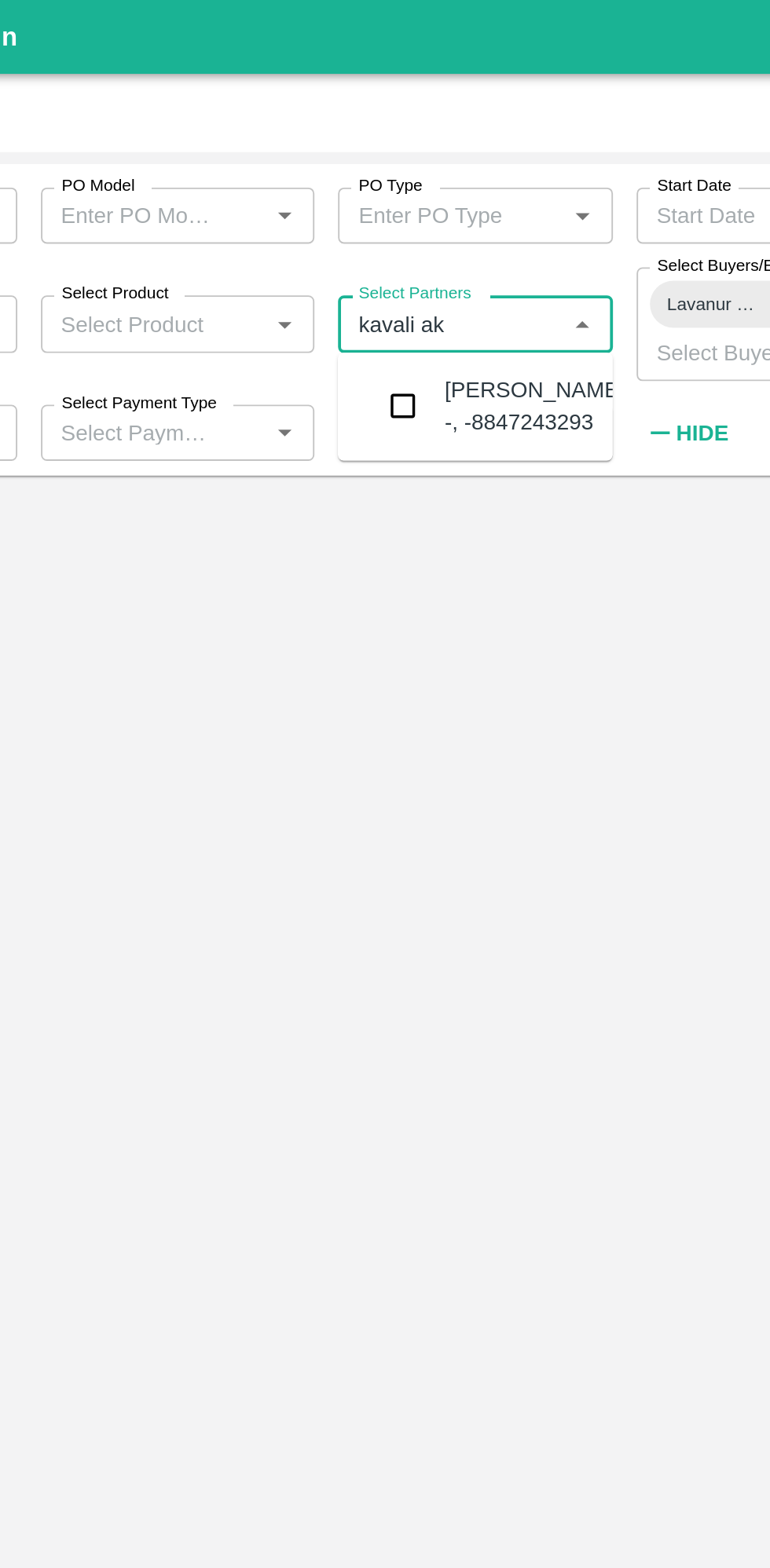
type input "kavali aks"
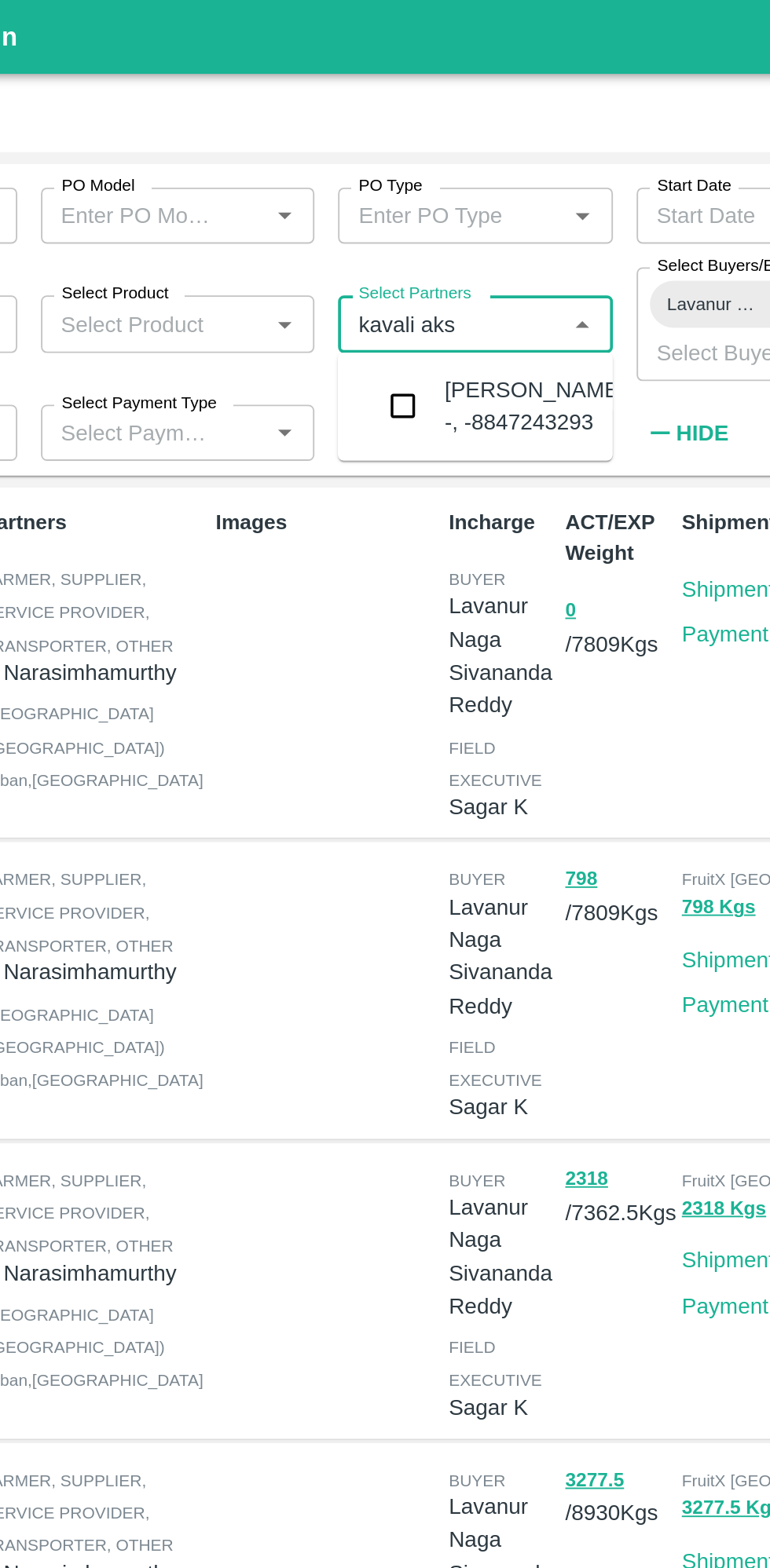
click at [410, 219] on div "Kavali Akshith -, -8847243293" at bounding box center [433, 216] width 96 height 36
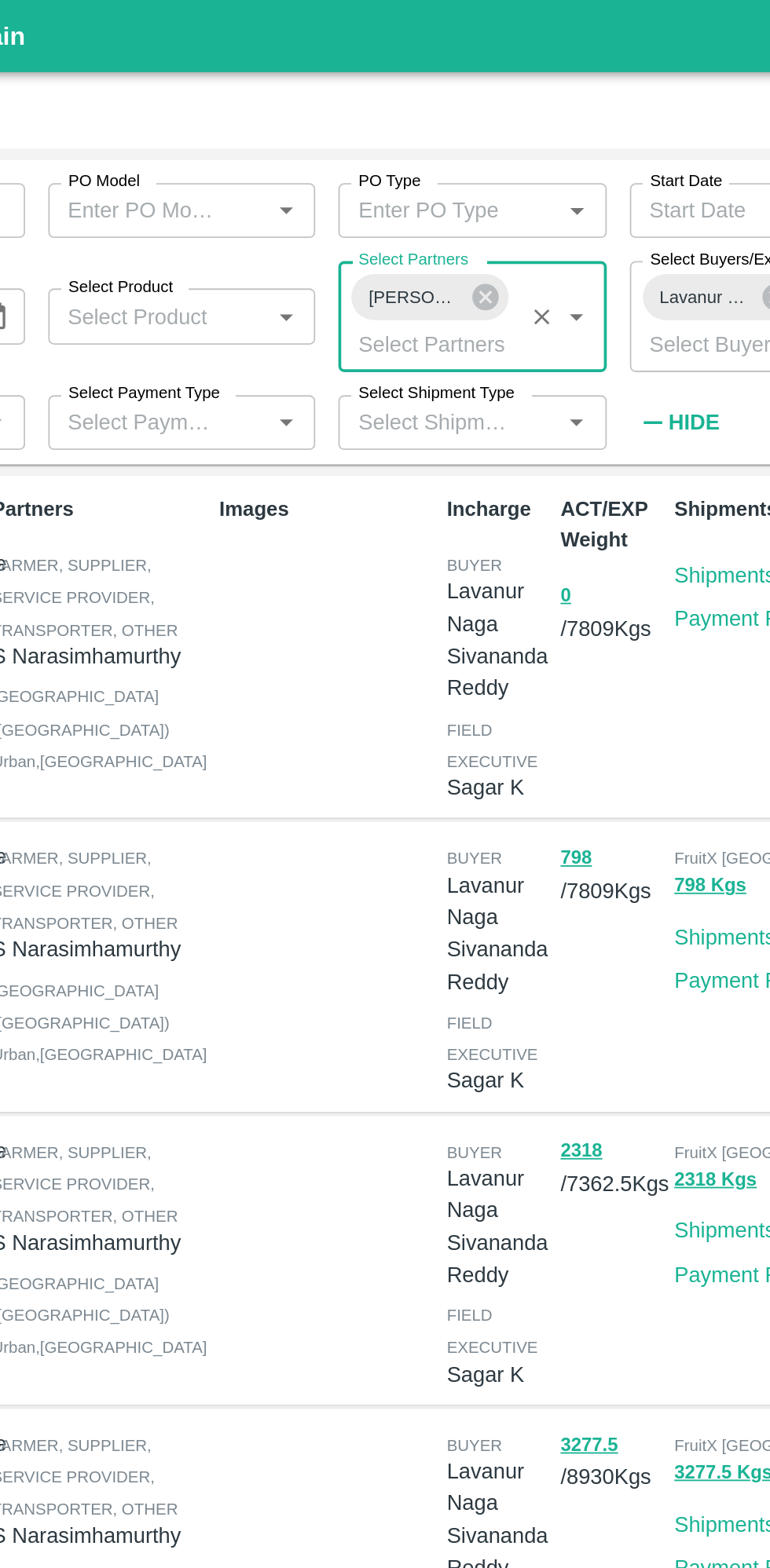
scroll to position [1, 0]
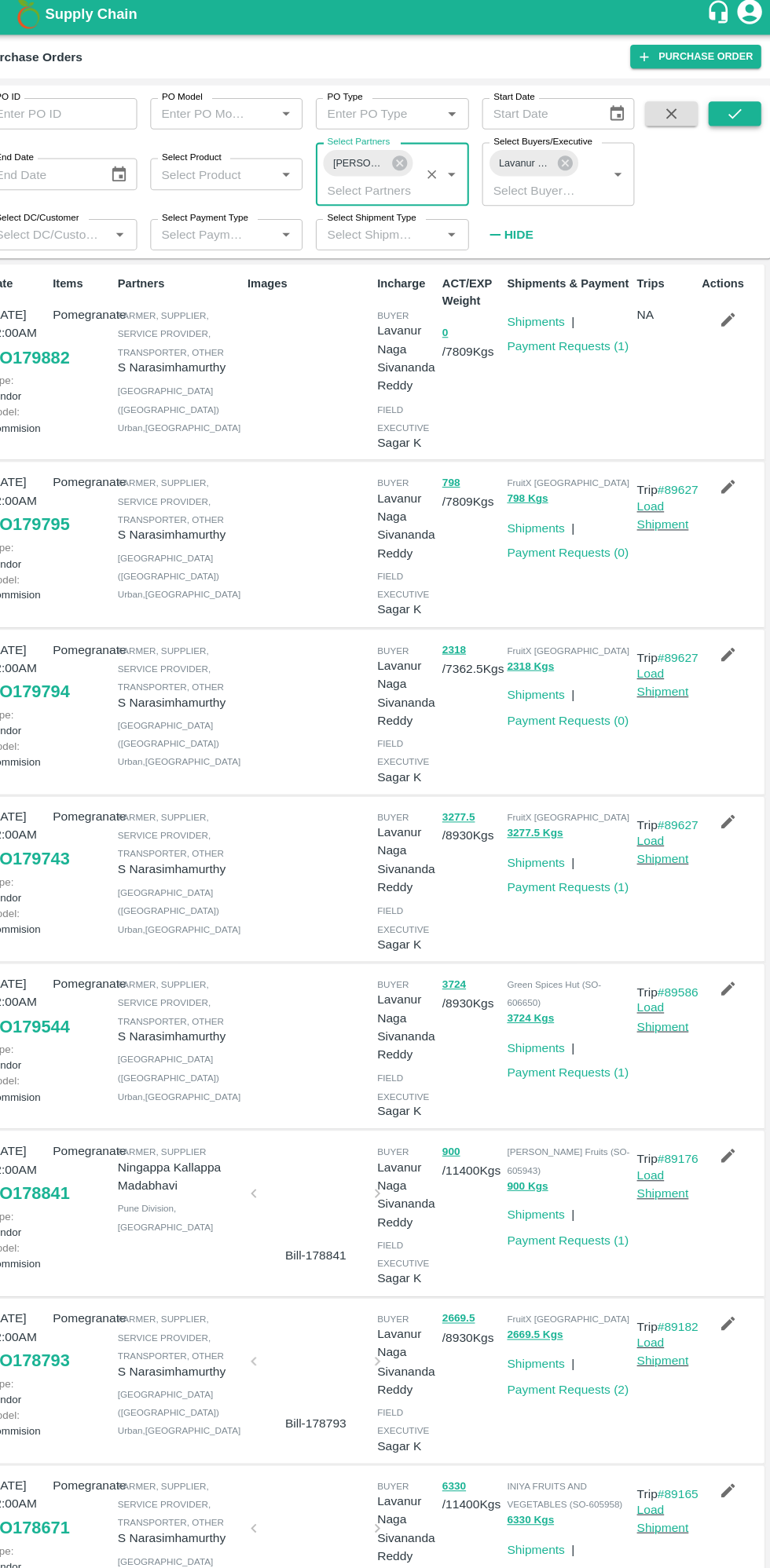
click at [745, 115] on button "submit" at bounding box center [729, 115] width 50 height 24
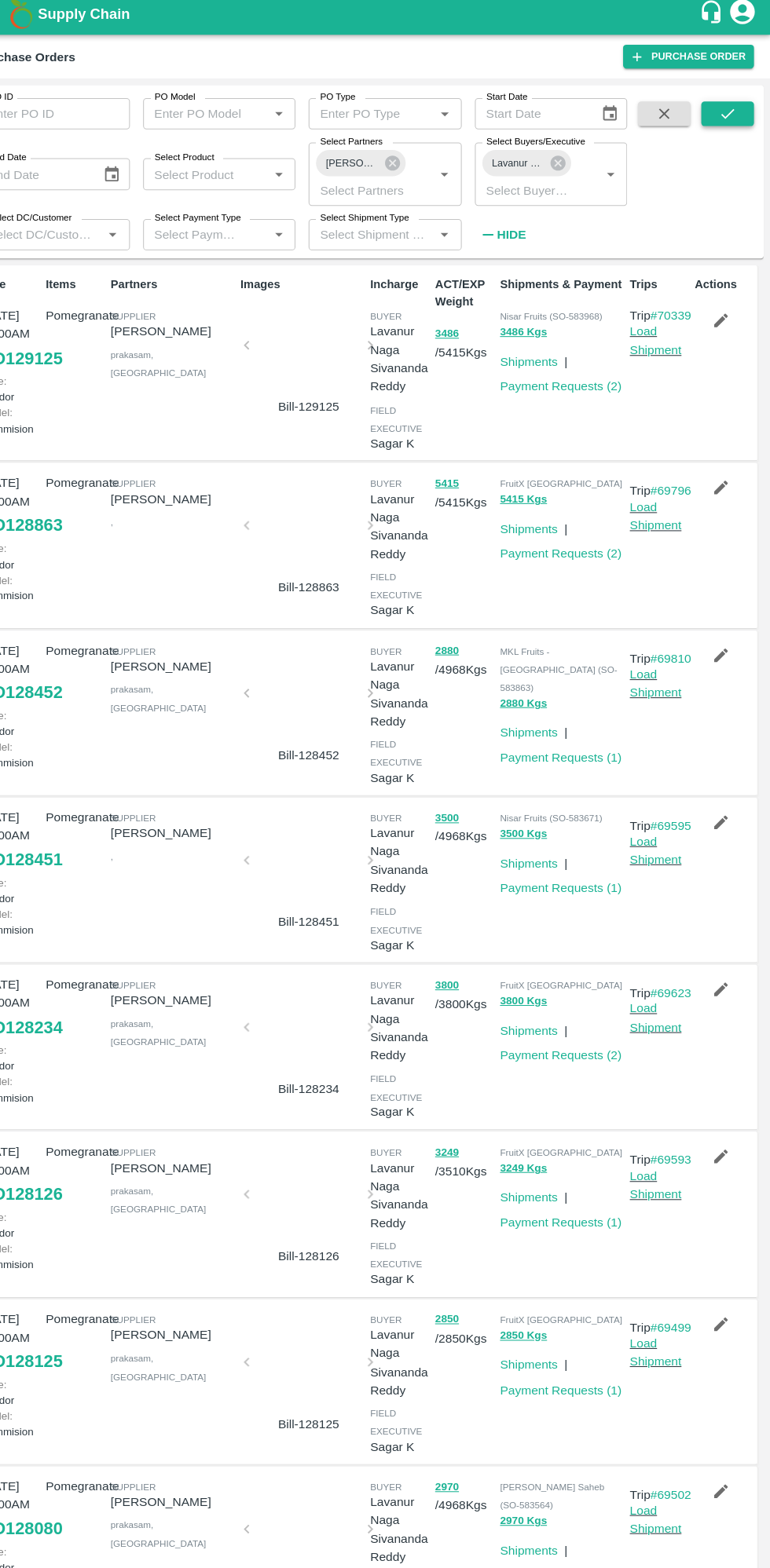
scroll to position [0, 0]
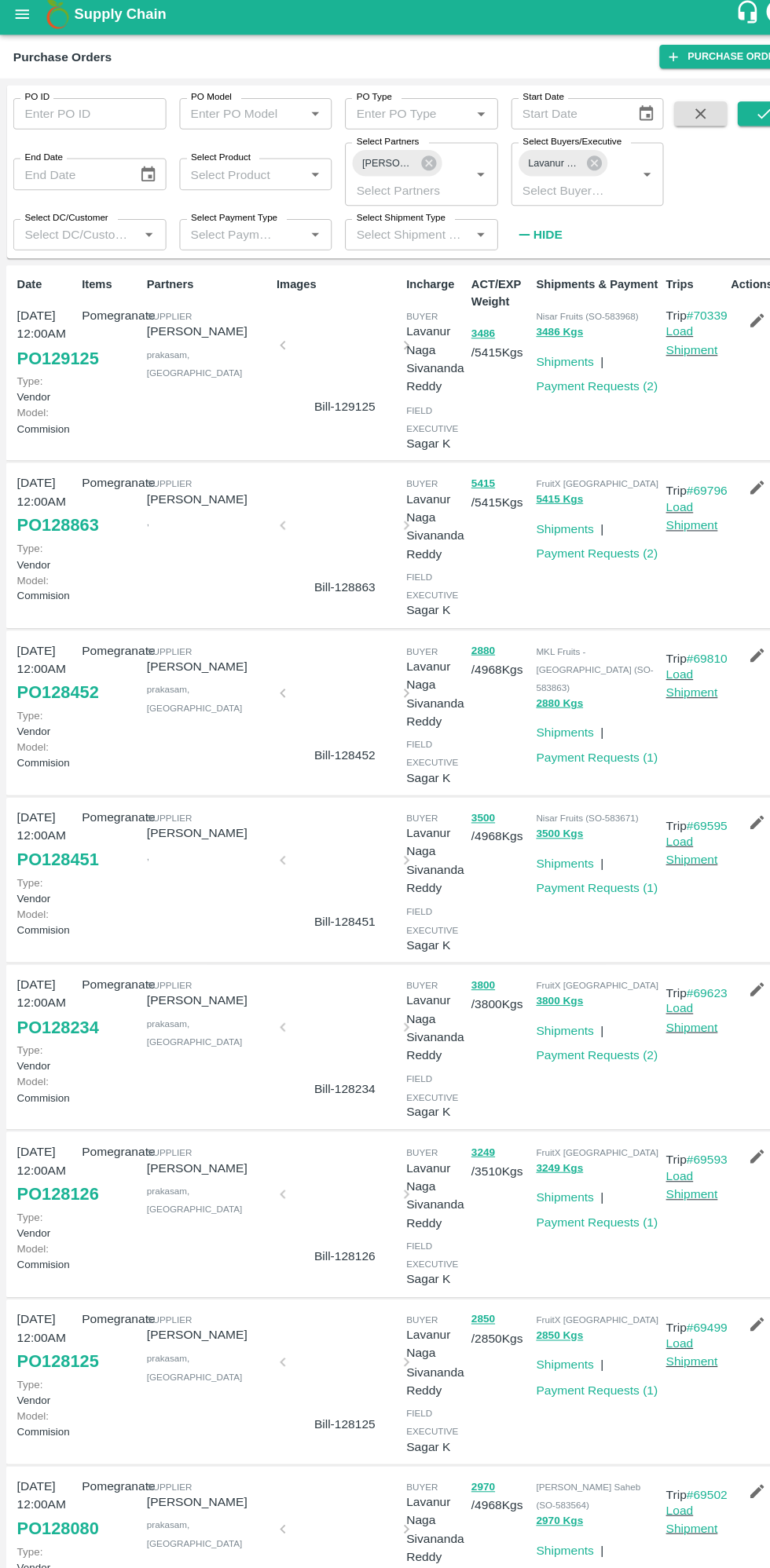
click at [143, 329] on p "Kavali Akshith" at bounding box center [199, 322] width 118 height 17
click at [19, 33] on button "open drawer" at bounding box center [21, 20] width 36 height 36
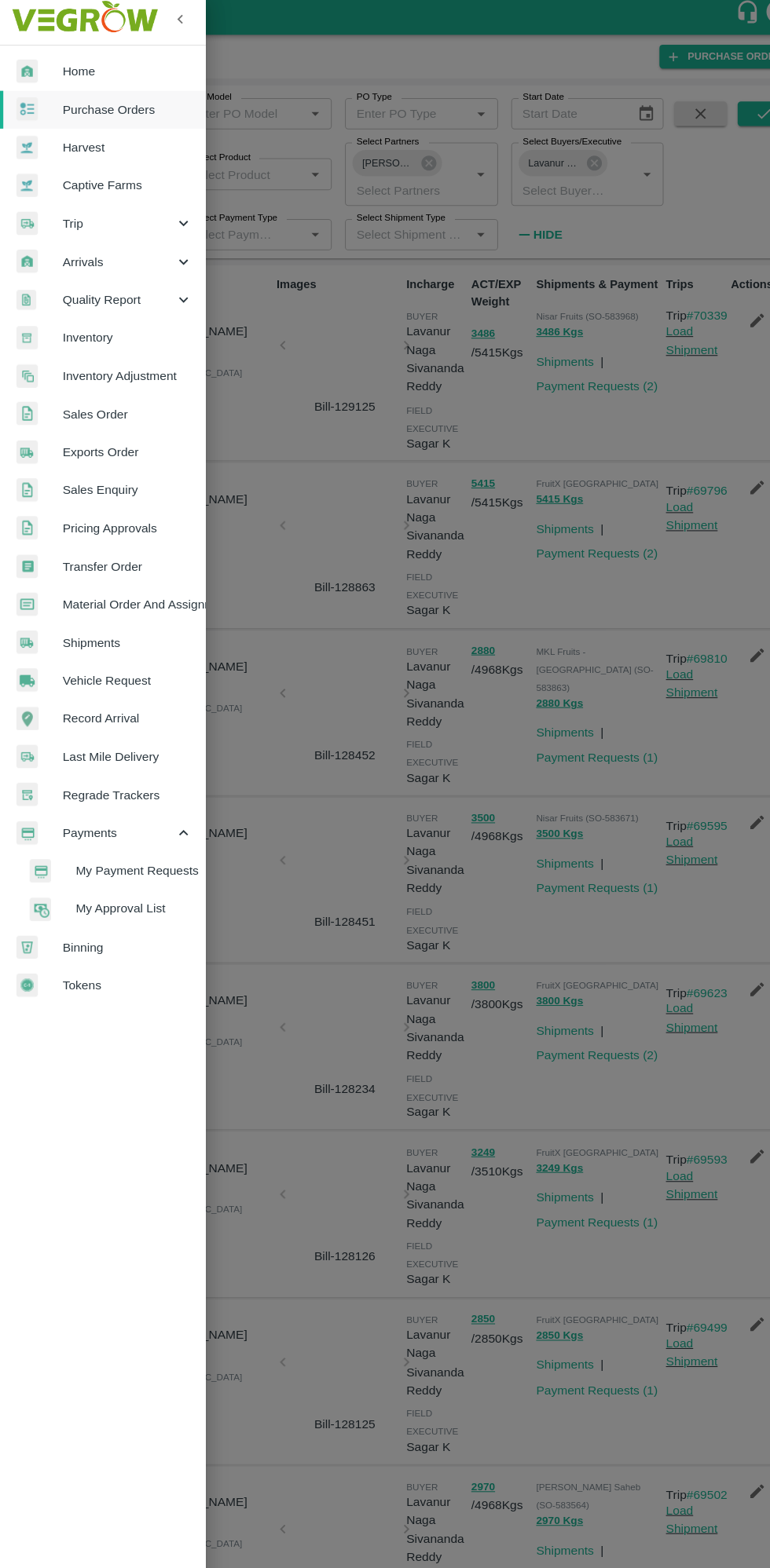
click at [92, 252] on span "Arrivals" at bounding box center [113, 256] width 107 height 17
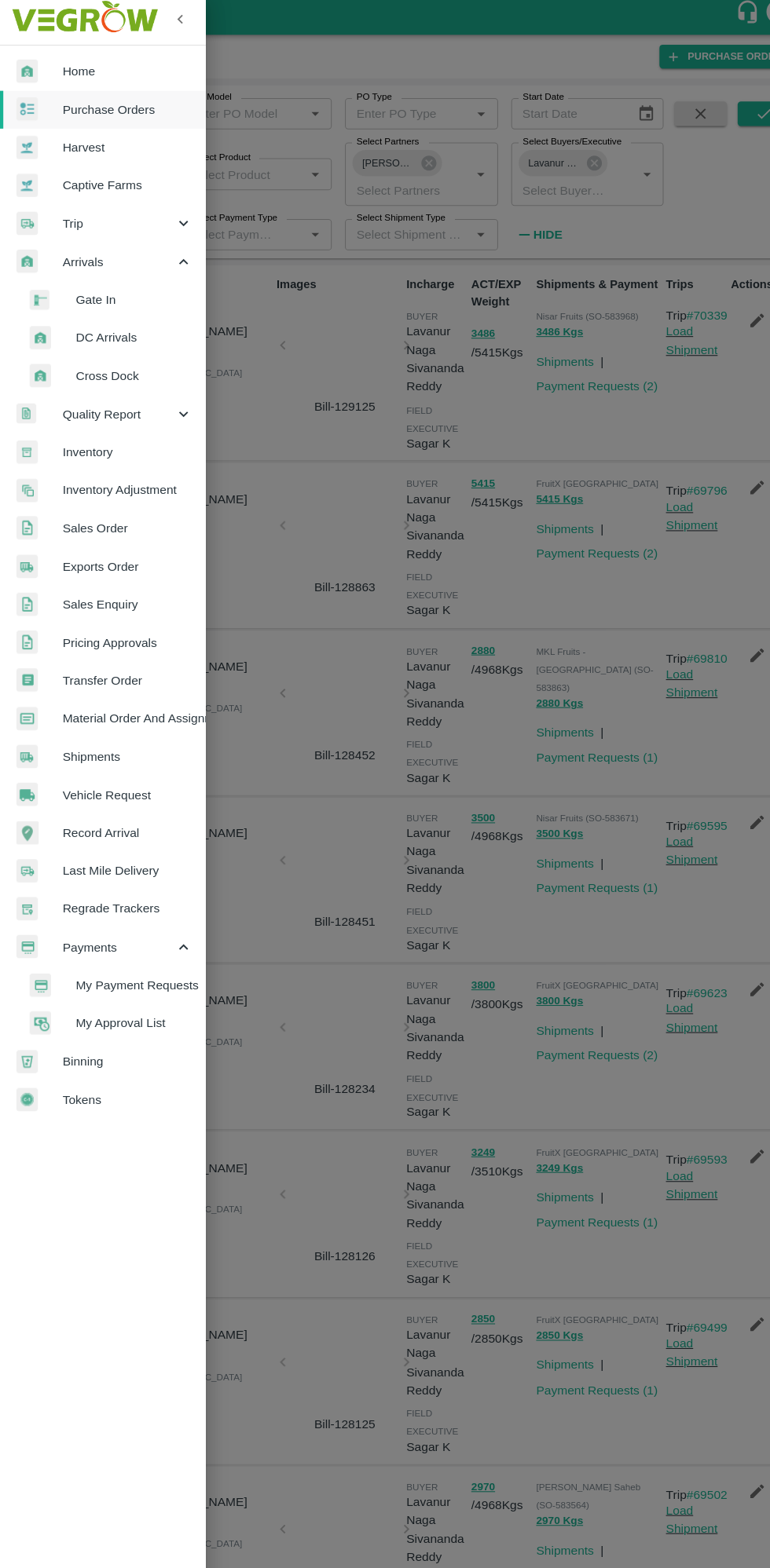
click at [68, 220] on span "Trip" at bounding box center [113, 220] width 107 height 17
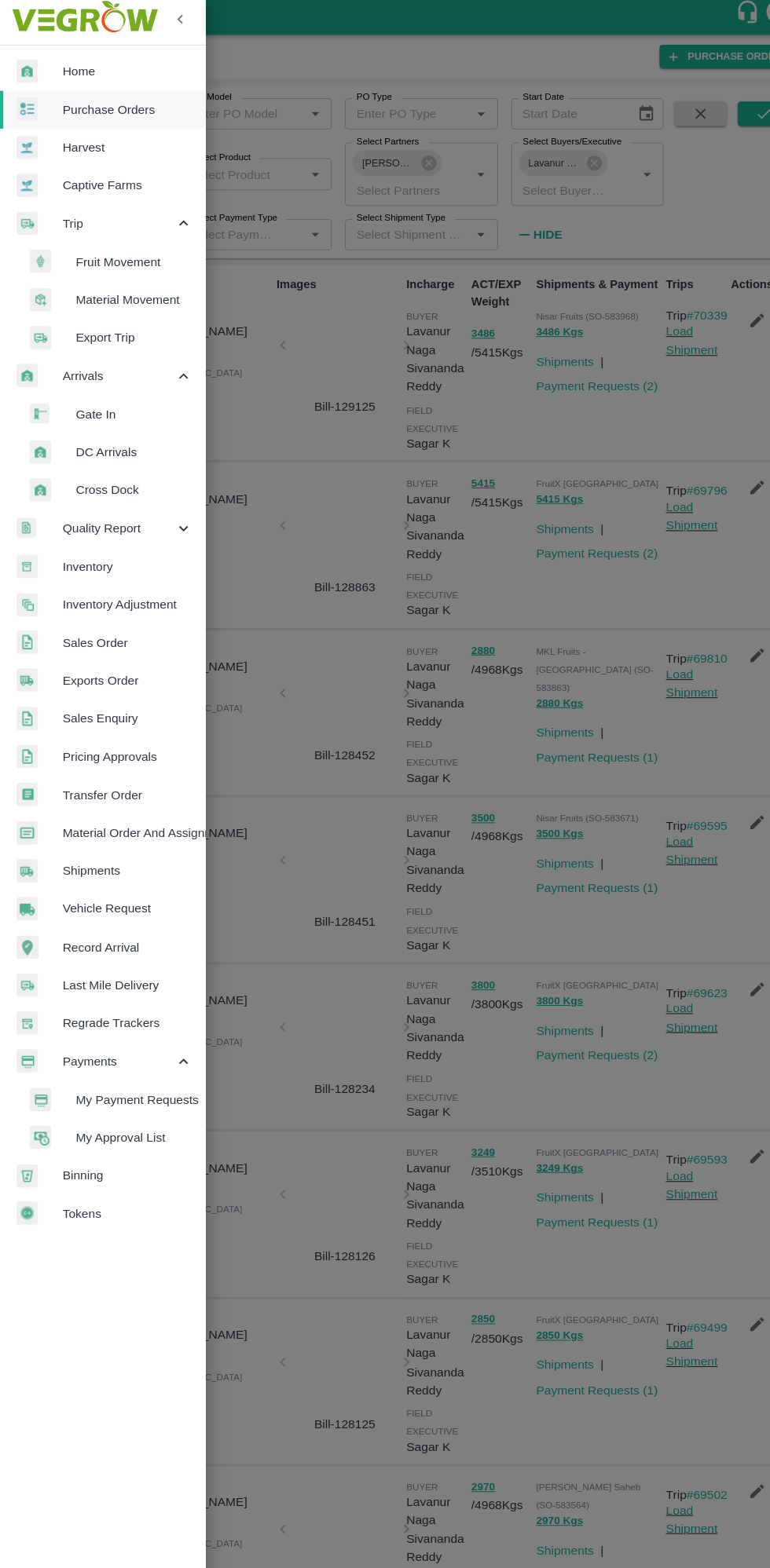
click at [227, 471] on div at bounding box center [385, 784] width 770 height 1568
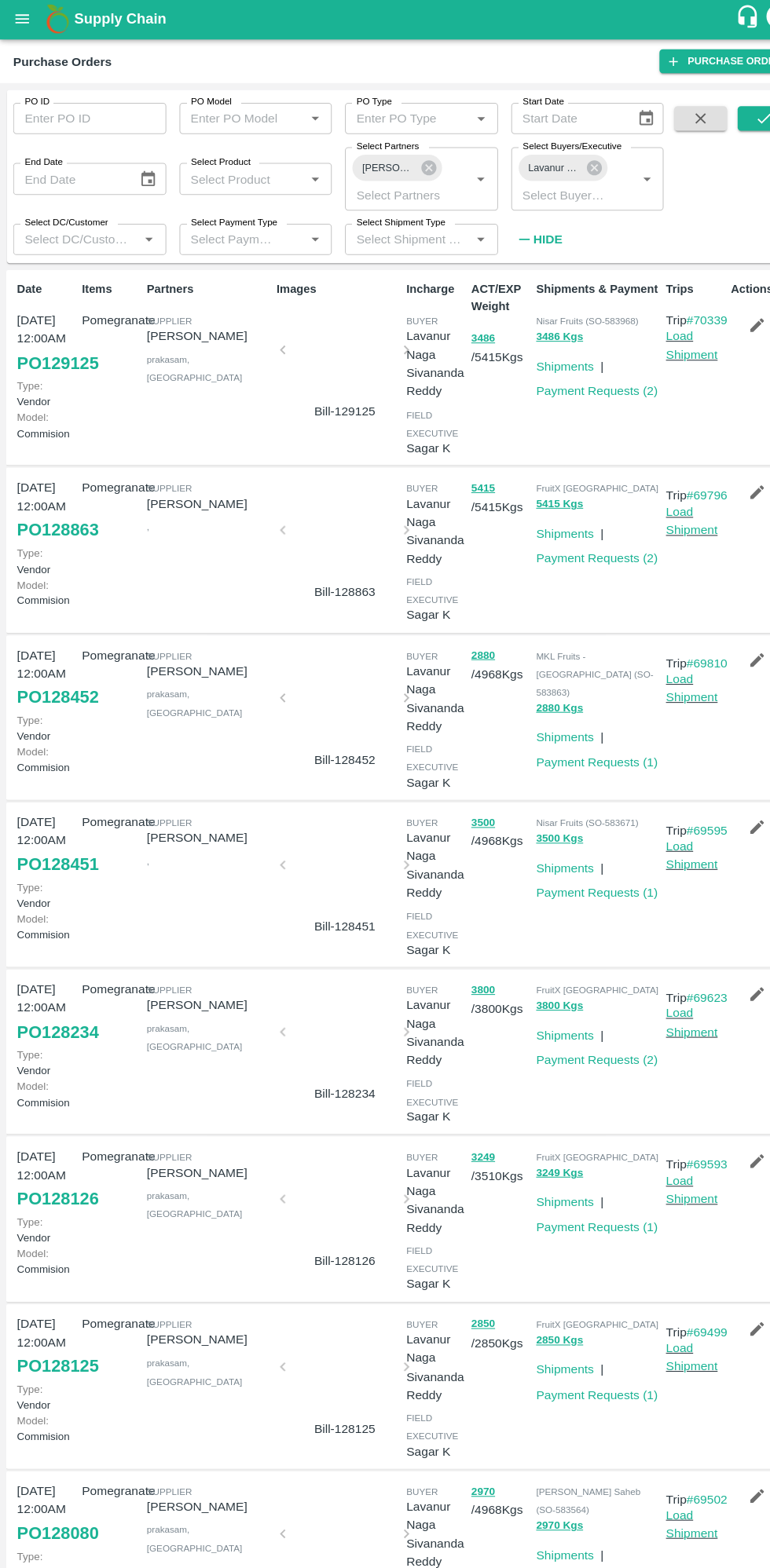
click at [154, 328] on p "Kavali Akshith" at bounding box center [199, 322] width 118 height 17
click at [528, 373] on link "Payment Requests ( 2 )" at bounding box center [570, 375] width 117 height 13
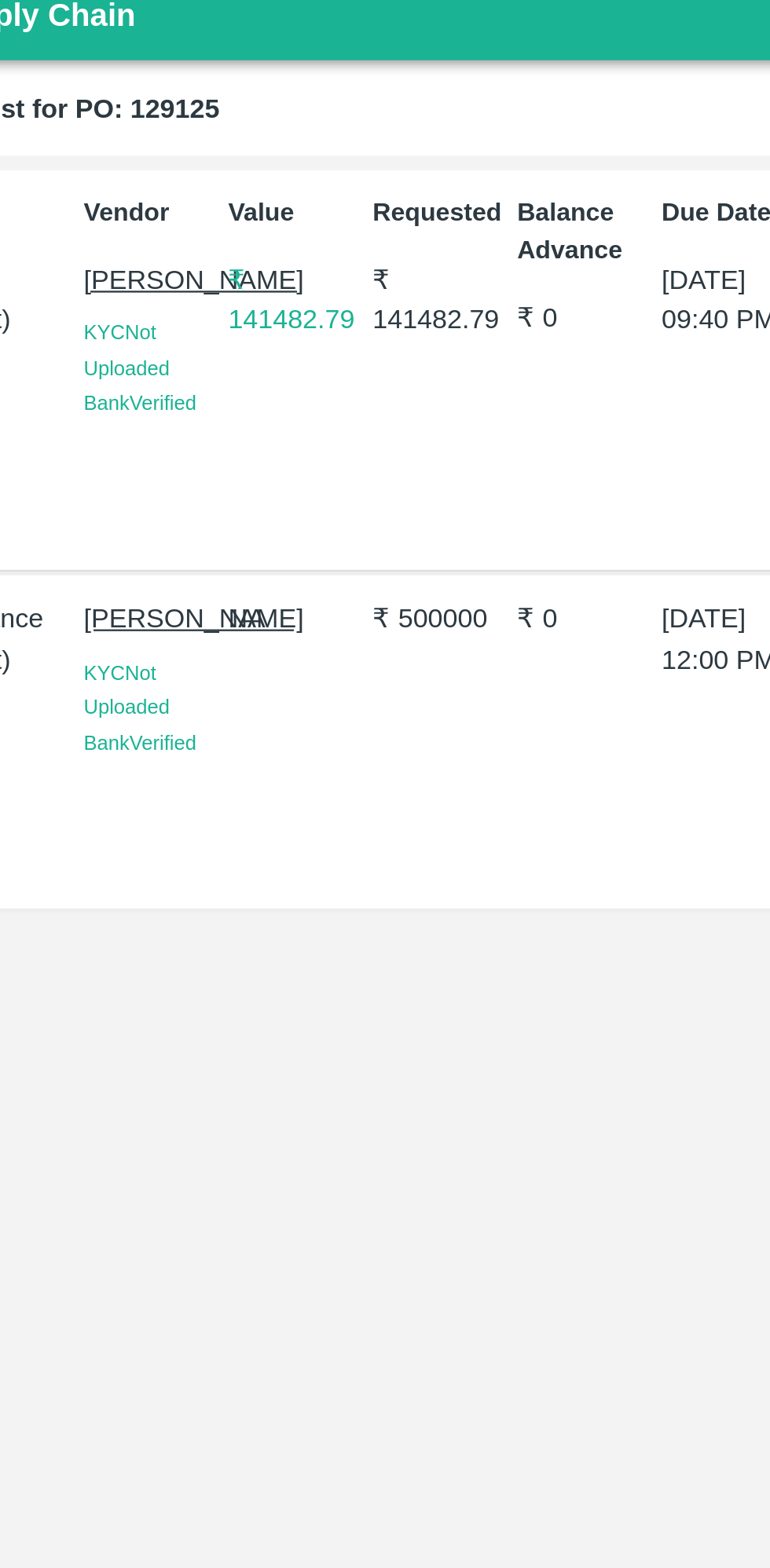
click at [143, 143] on p "Kavali Akshith" at bounding box center [163, 135] width 56 height 17
